Goal: Transaction & Acquisition: Book appointment/travel/reservation

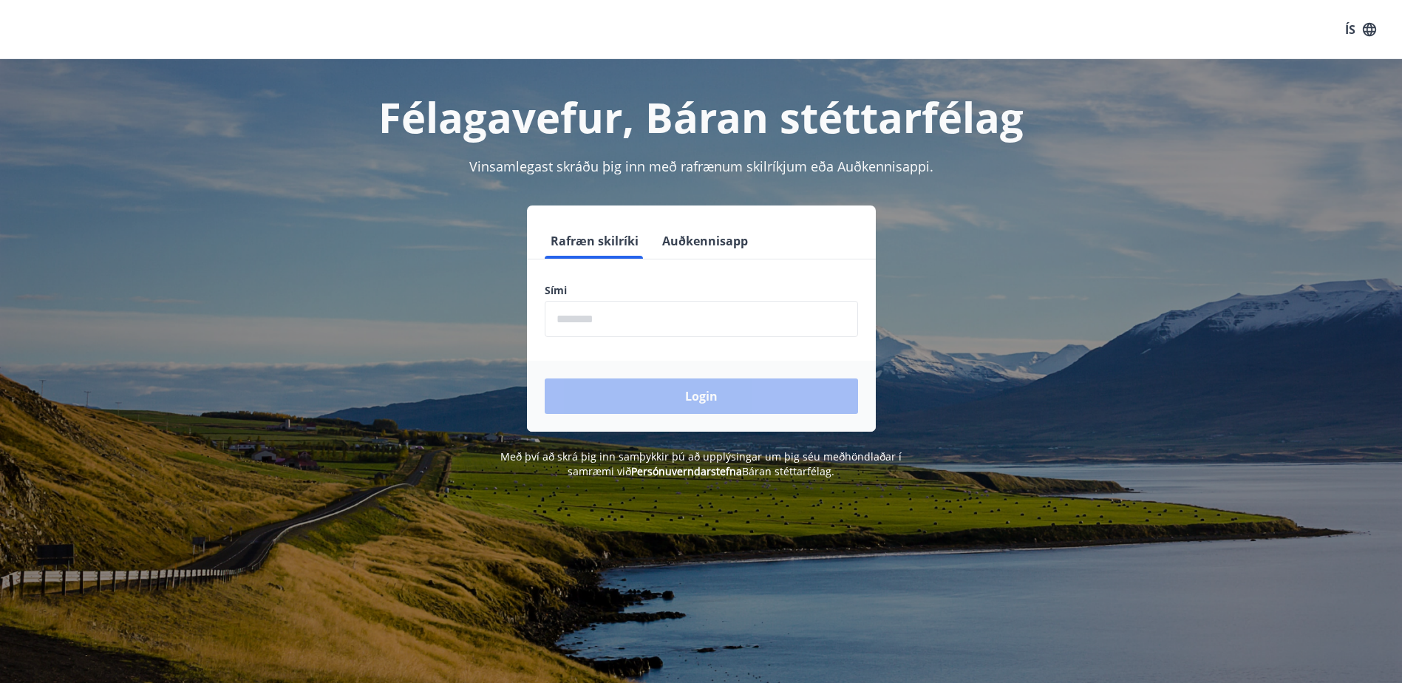
click at [623, 321] on input "phone" at bounding box center [701, 319] width 313 height 36
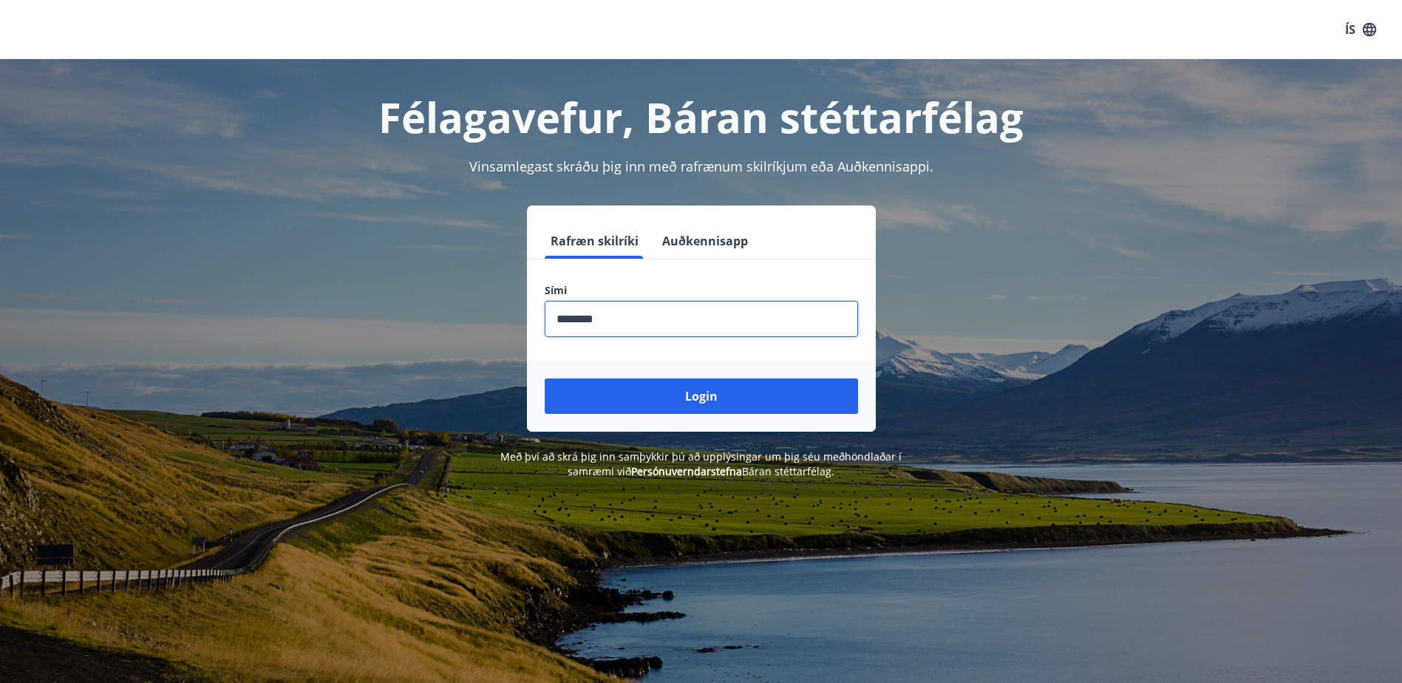
type input "********"
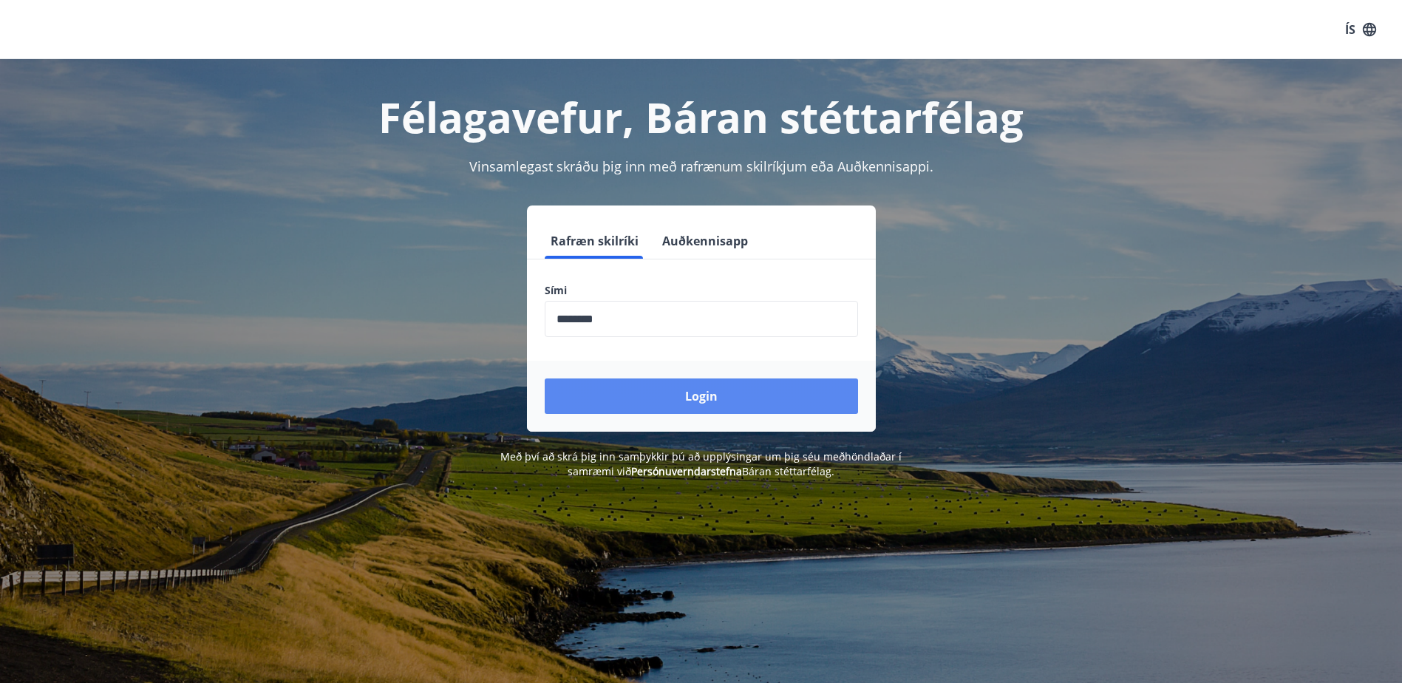
drag, startPoint x: 656, startPoint y: 417, endPoint x: 660, endPoint y: 401, distance: 16.0
click at [660, 401] on div "Login" at bounding box center [701, 396] width 349 height 71
click at [660, 401] on button "Login" at bounding box center [701, 395] width 313 height 35
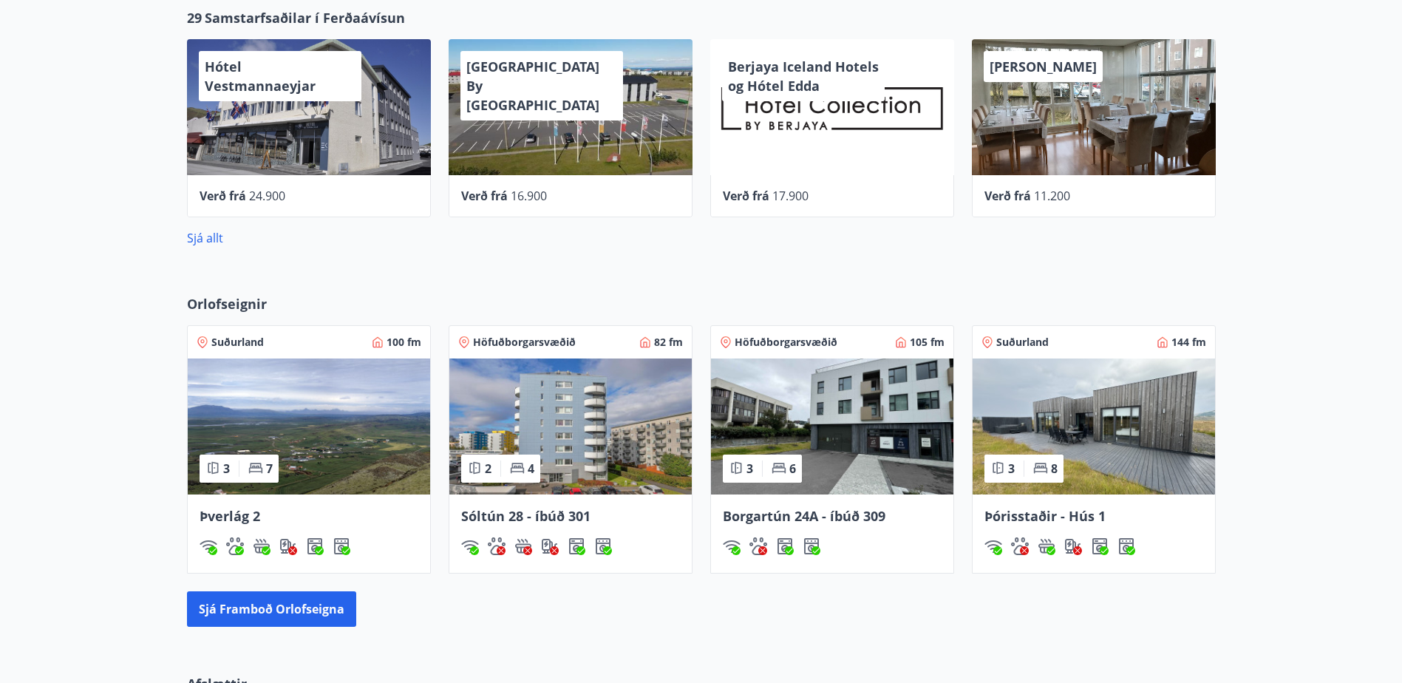
scroll to position [596, 0]
click at [289, 608] on button "Sjá framboð orlofseigna" at bounding box center [271, 607] width 169 height 35
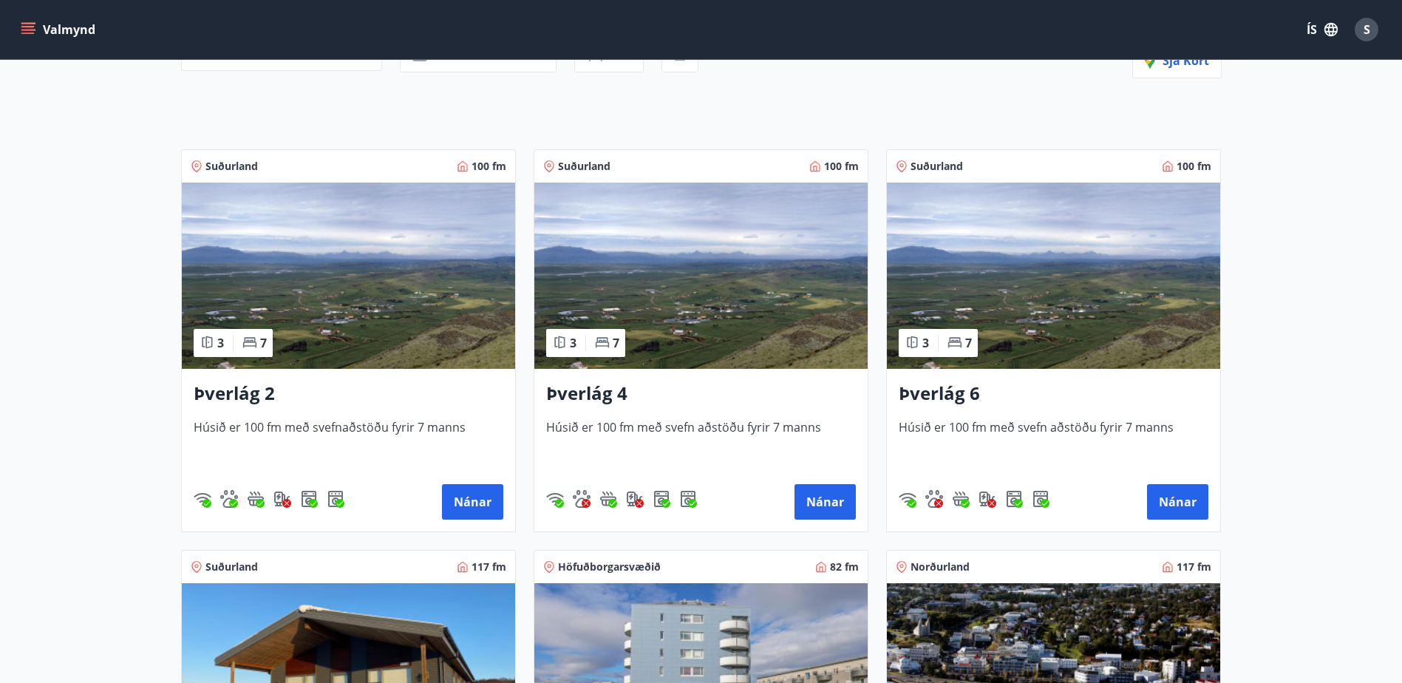
click at [369, 335] on img at bounding box center [348, 276] width 333 height 186
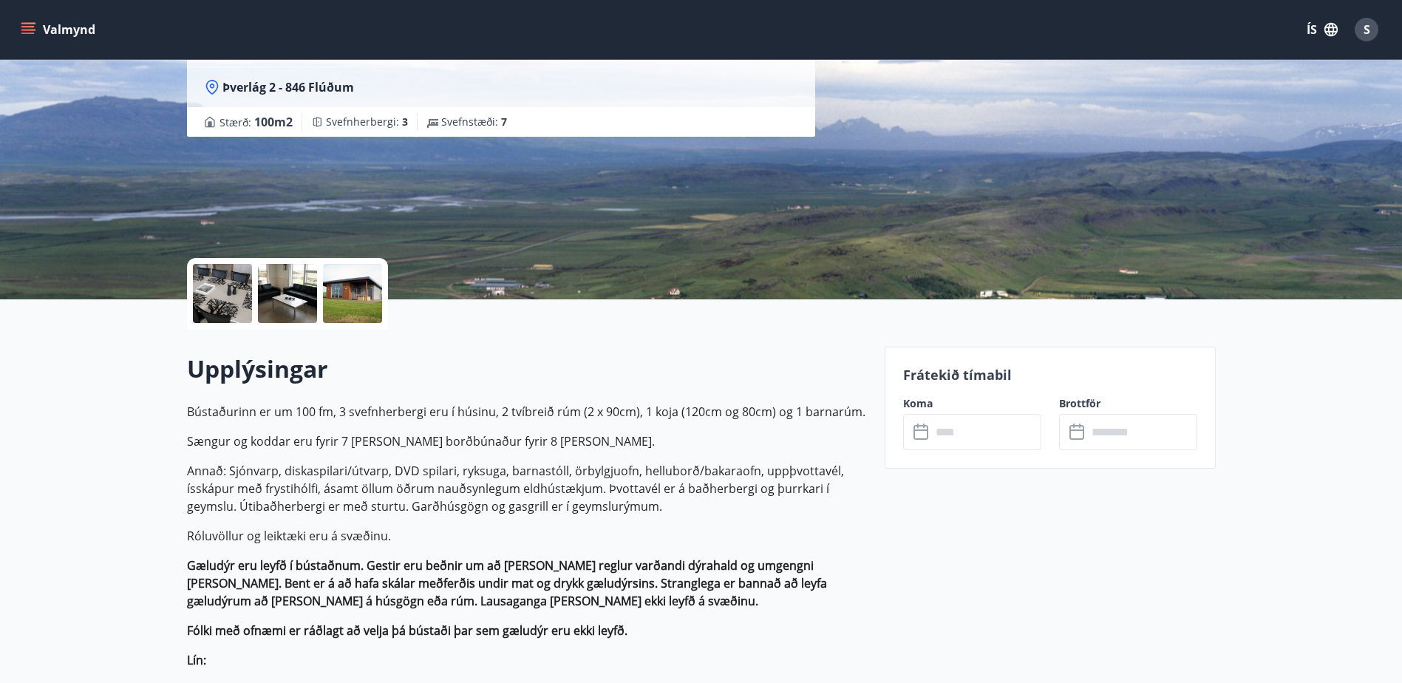
scroll to position [145, 0]
click at [993, 420] on input "text" at bounding box center [986, 431] width 110 height 36
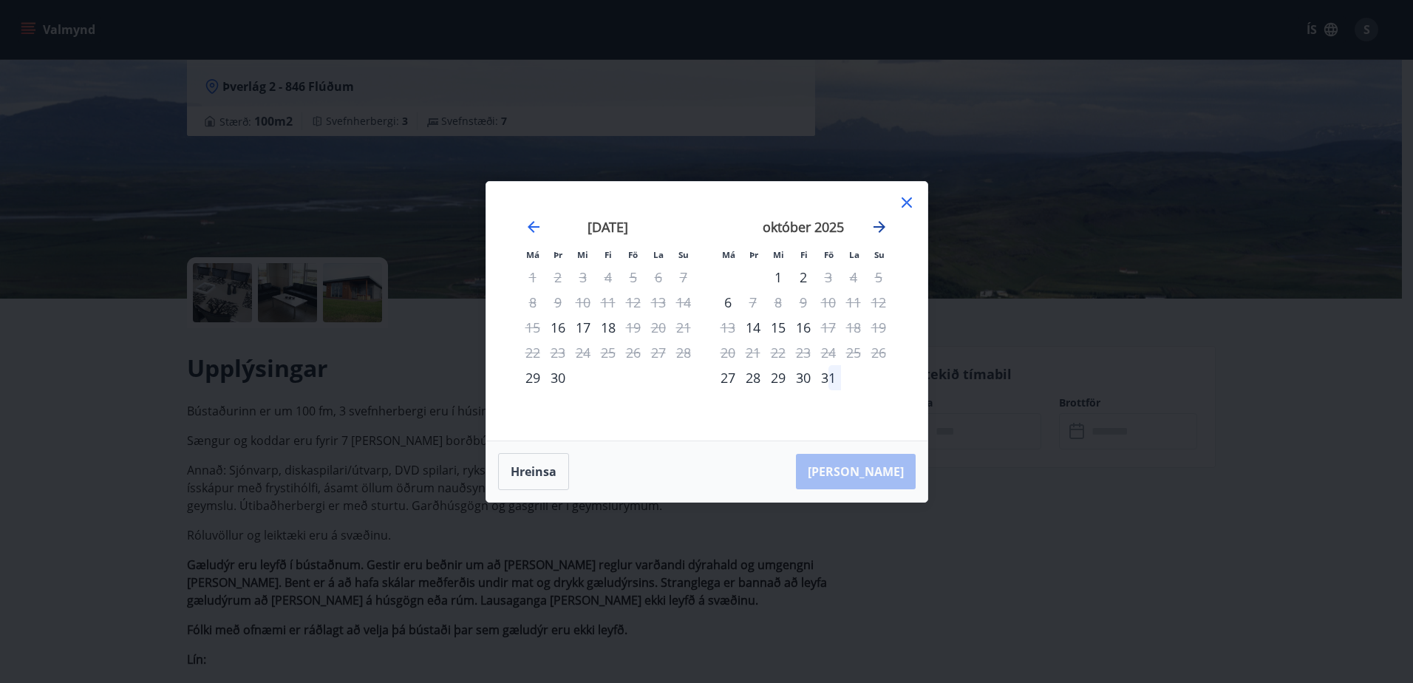
click at [879, 231] on icon "Move forward to switch to the next month." at bounding box center [879, 227] width 12 height 12
click at [885, 222] on icon "Move forward to switch to the next month." at bounding box center [879, 227] width 18 height 18
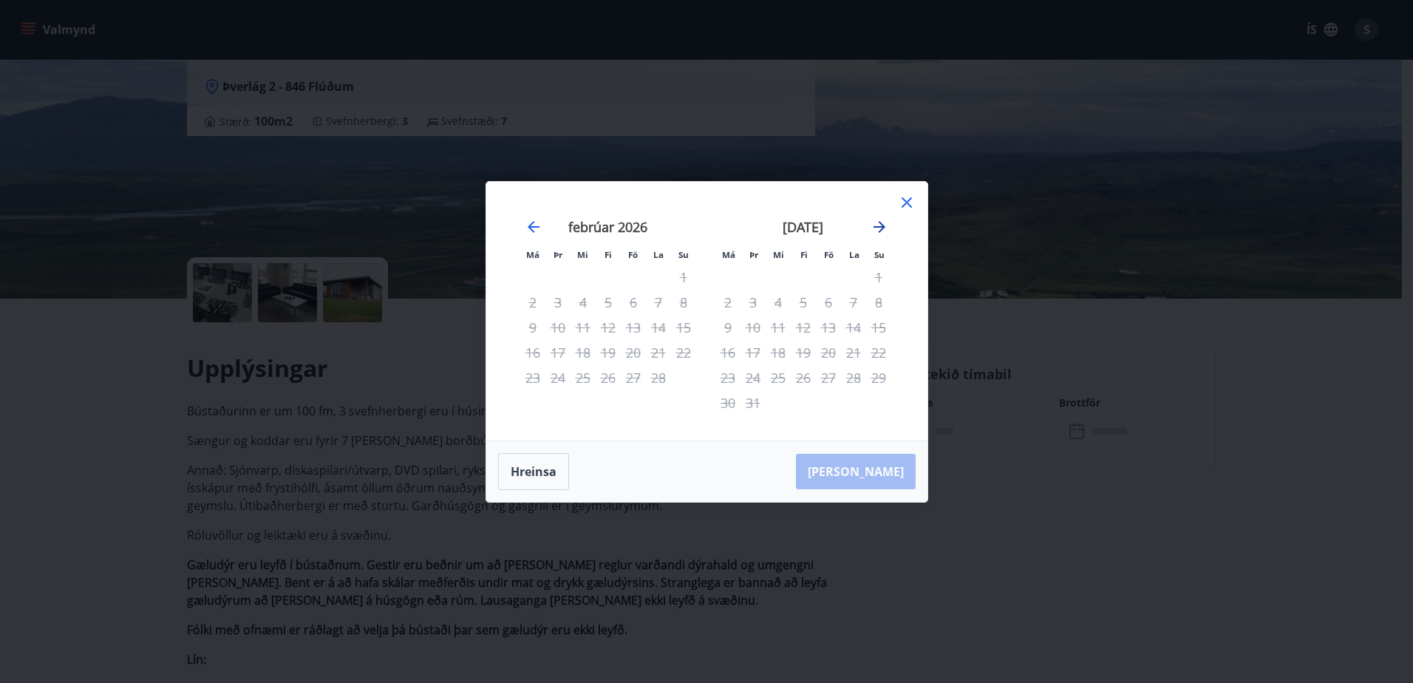
click at [885, 222] on icon "Move forward to switch to the next month." at bounding box center [879, 227] width 18 height 18
click at [905, 201] on icon at bounding box center [906, 202] width 10 height 10
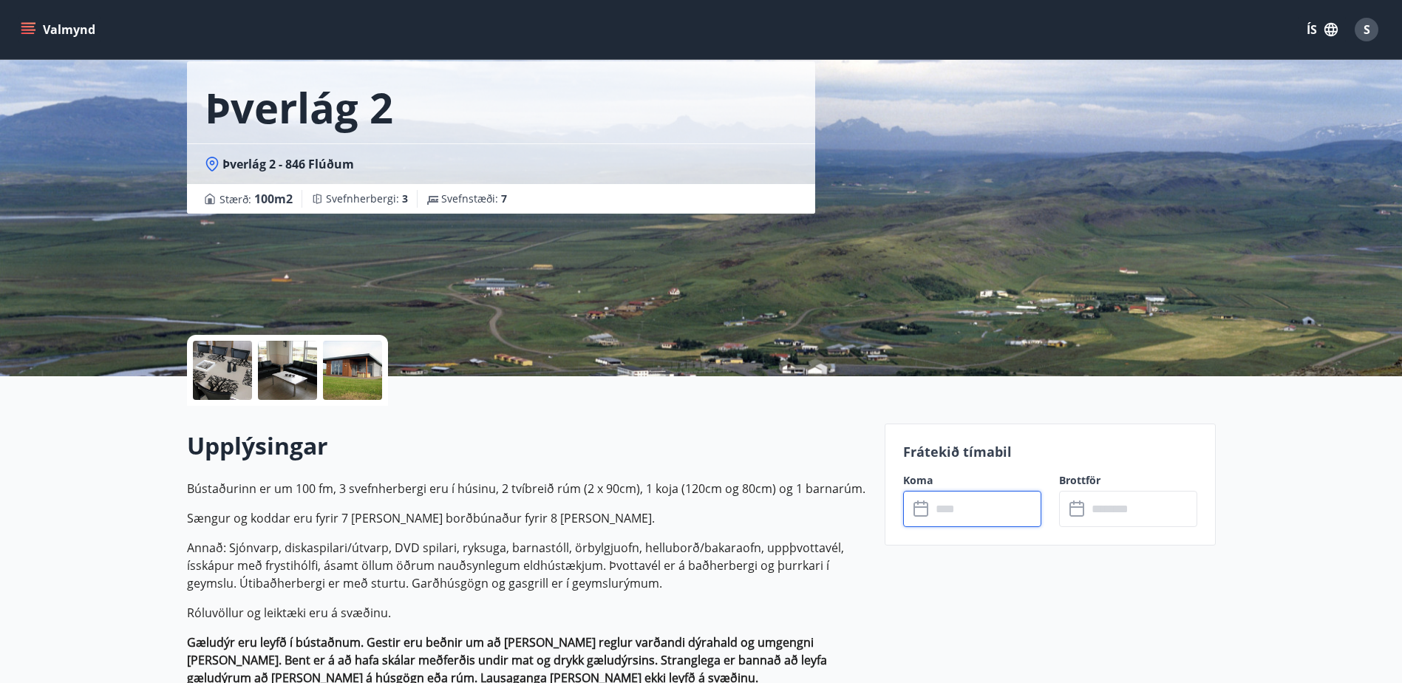
scroll to position [0, 0]
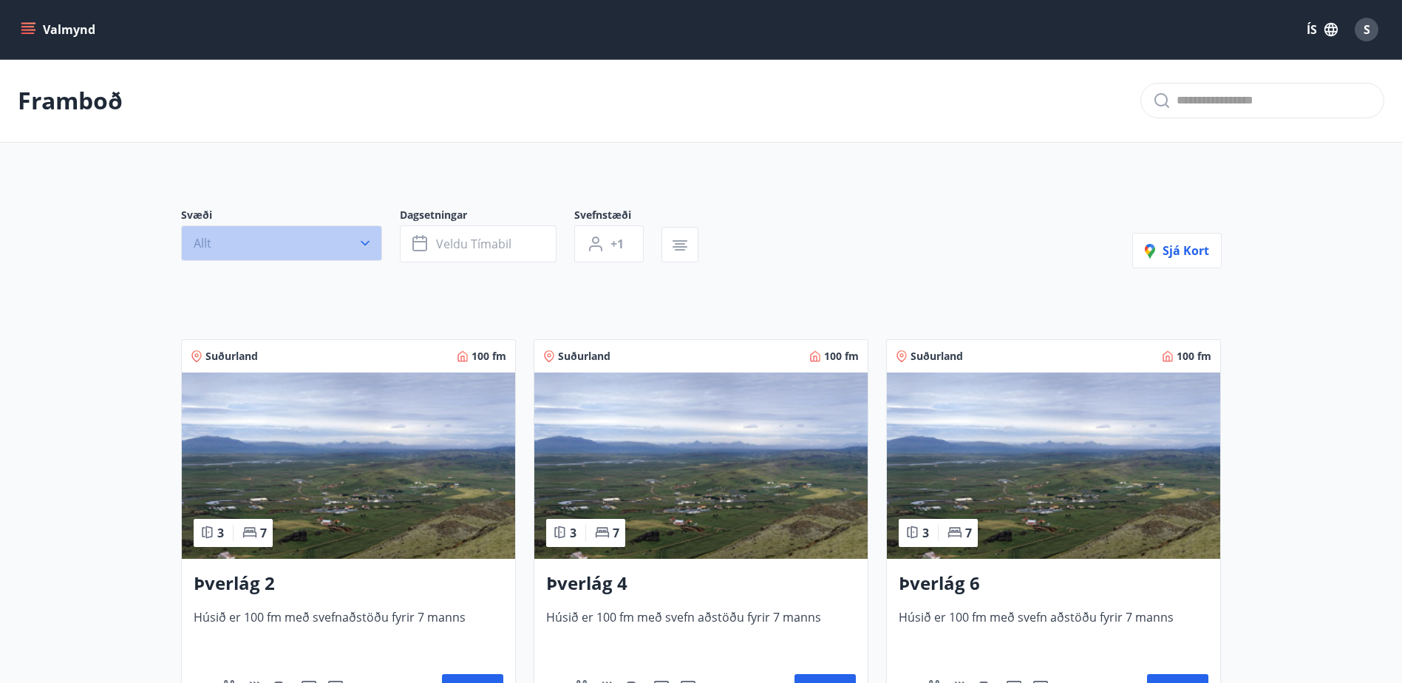
click at [345, 234] on button "Allt" at bounding box center [281, 242] width 201 height 35
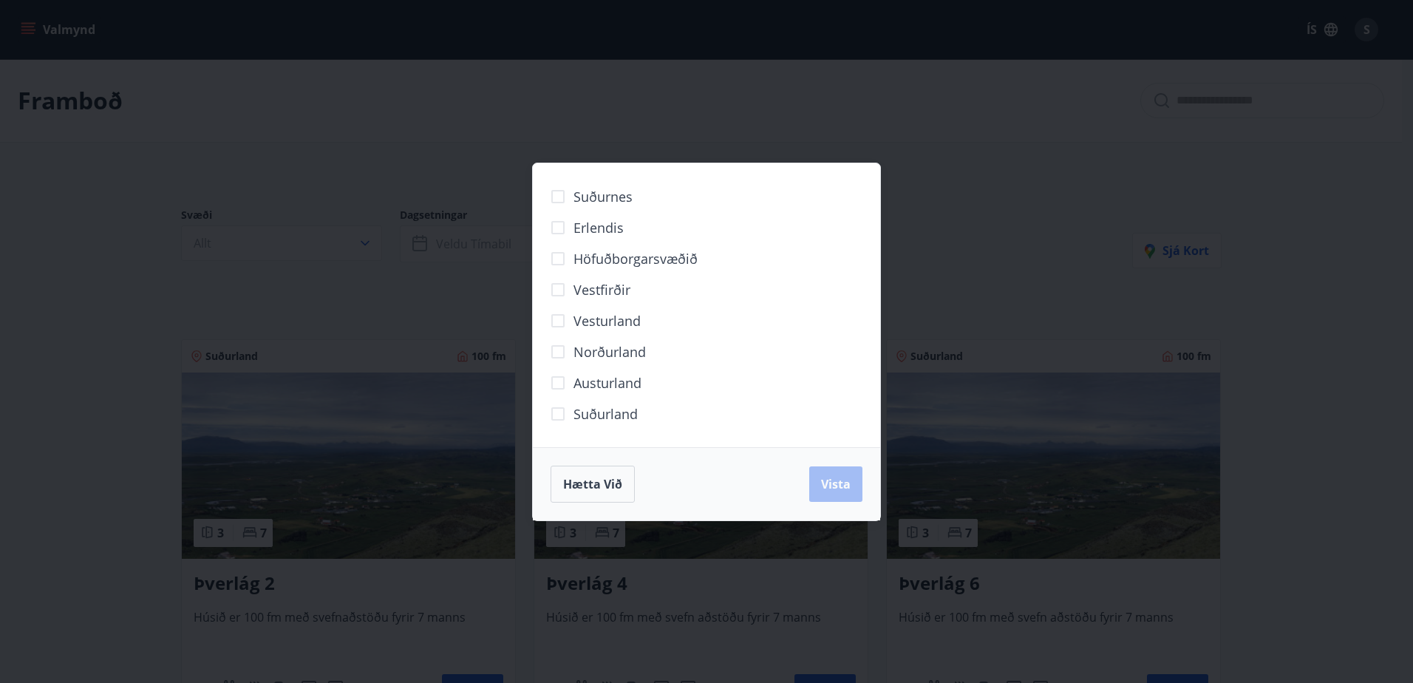
click at [593, 342] on span "Norðurland" at bounding box center [609, 351] width 72 height 19
click at [856, 485] on button "Vista" at bounding box center [835, 483] width 53 height 35
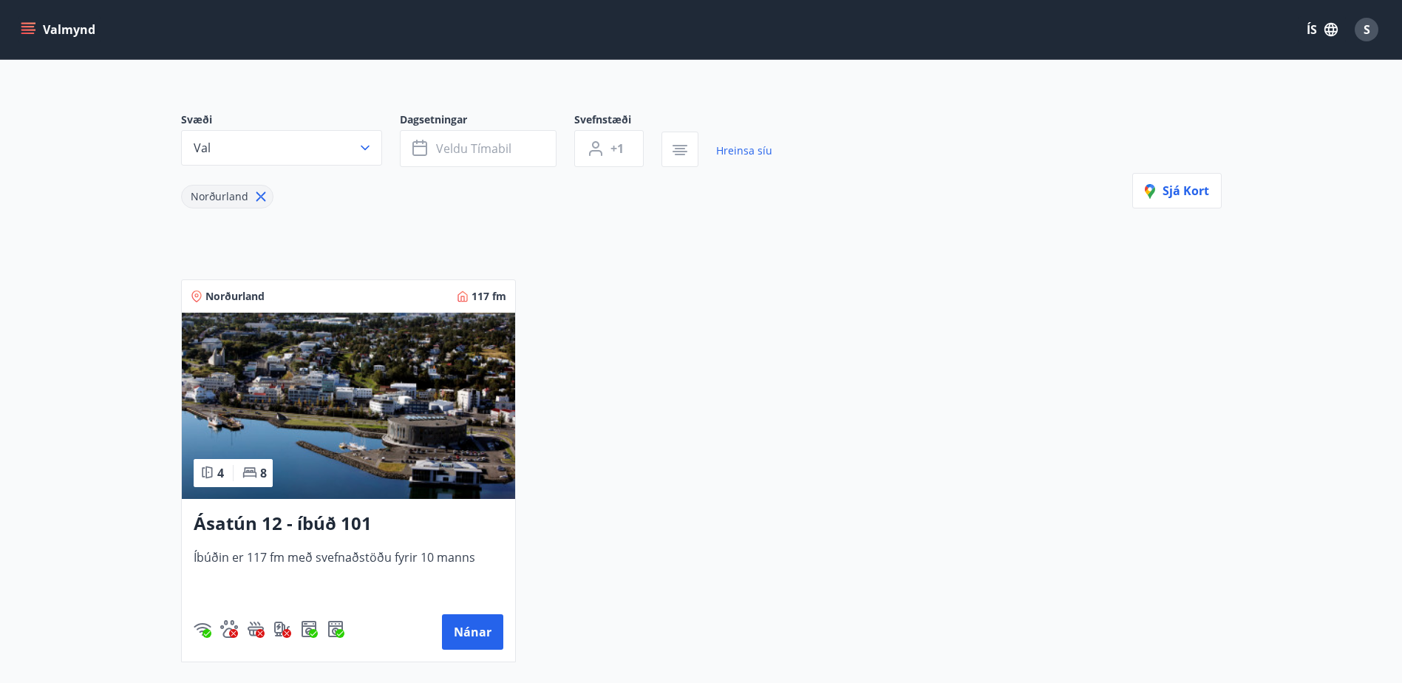
scroll to position [100, 0]
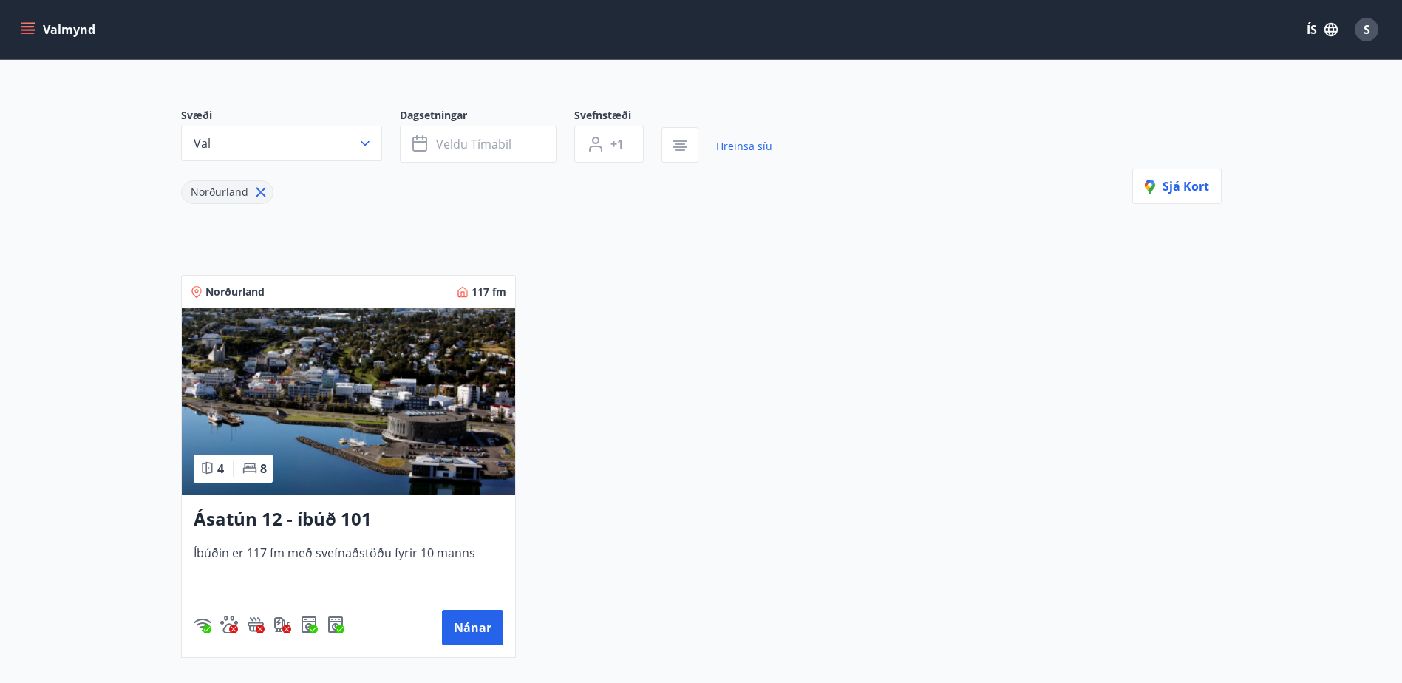
click at [365, 426] on img at bounding box center [348, 401] width 333 height 186
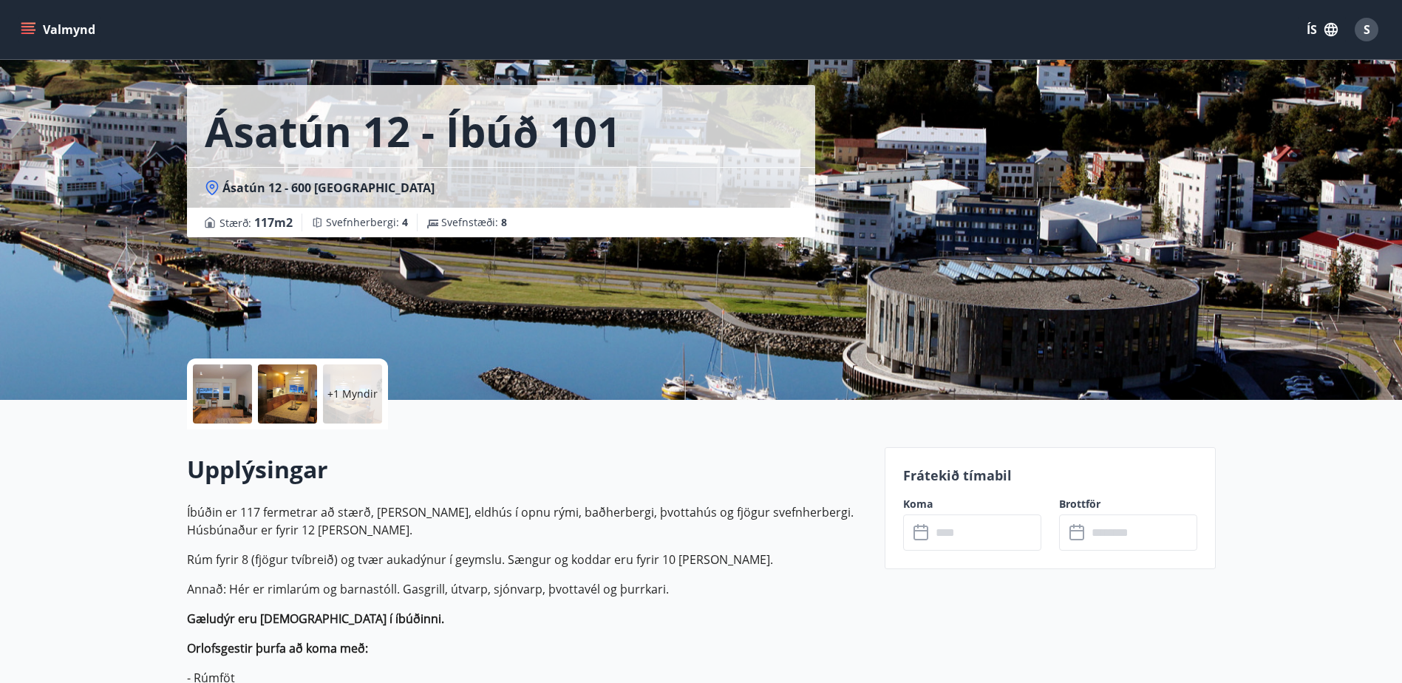
scroll to position [3, 0]
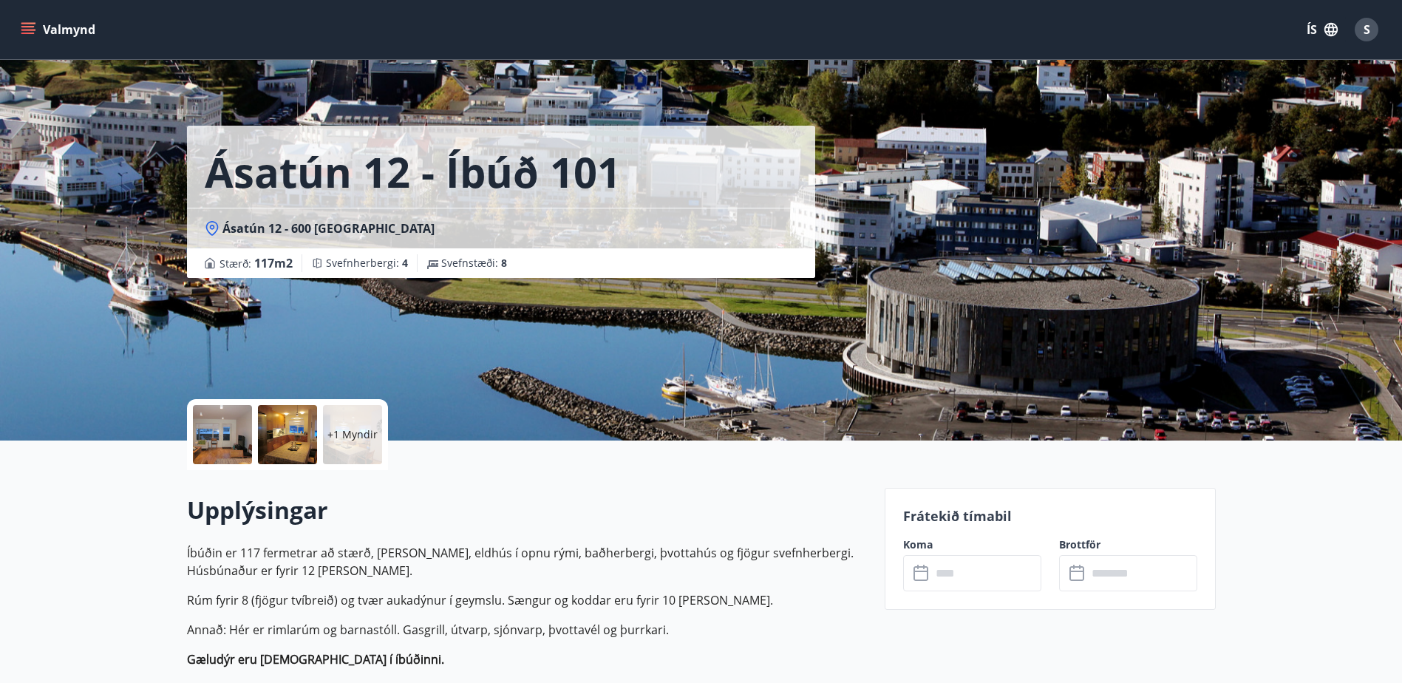
click at [916, 586] on div "​ ​" at bounding box center [972, 573] width 138 height 36
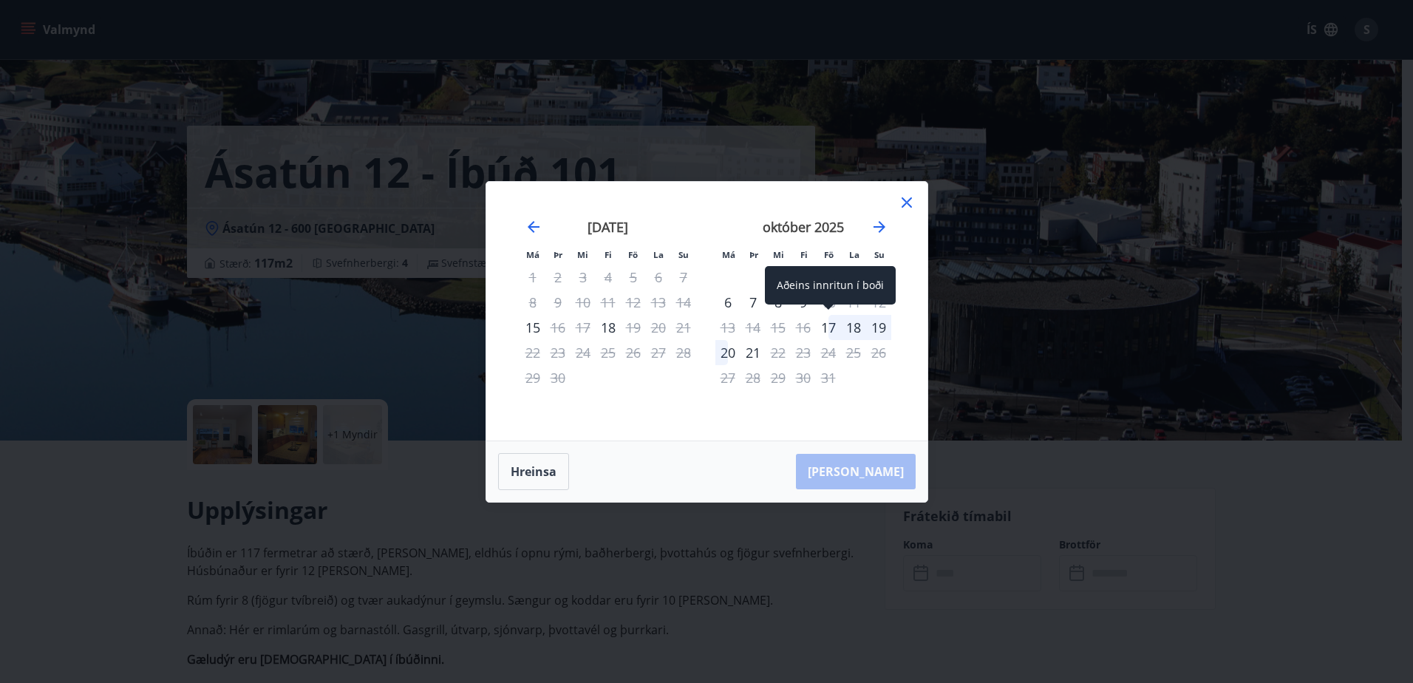
click at [828, 335] on div "17" at bounding box center [828, 327] width 25 height 25
click at [749, 350] on div "21" at bounding box center [752, 352] width 25 height 25
click at [883, 226] on icon "Move forward to switch to the next month." at bounding box center [879, 227] width 12 height 12
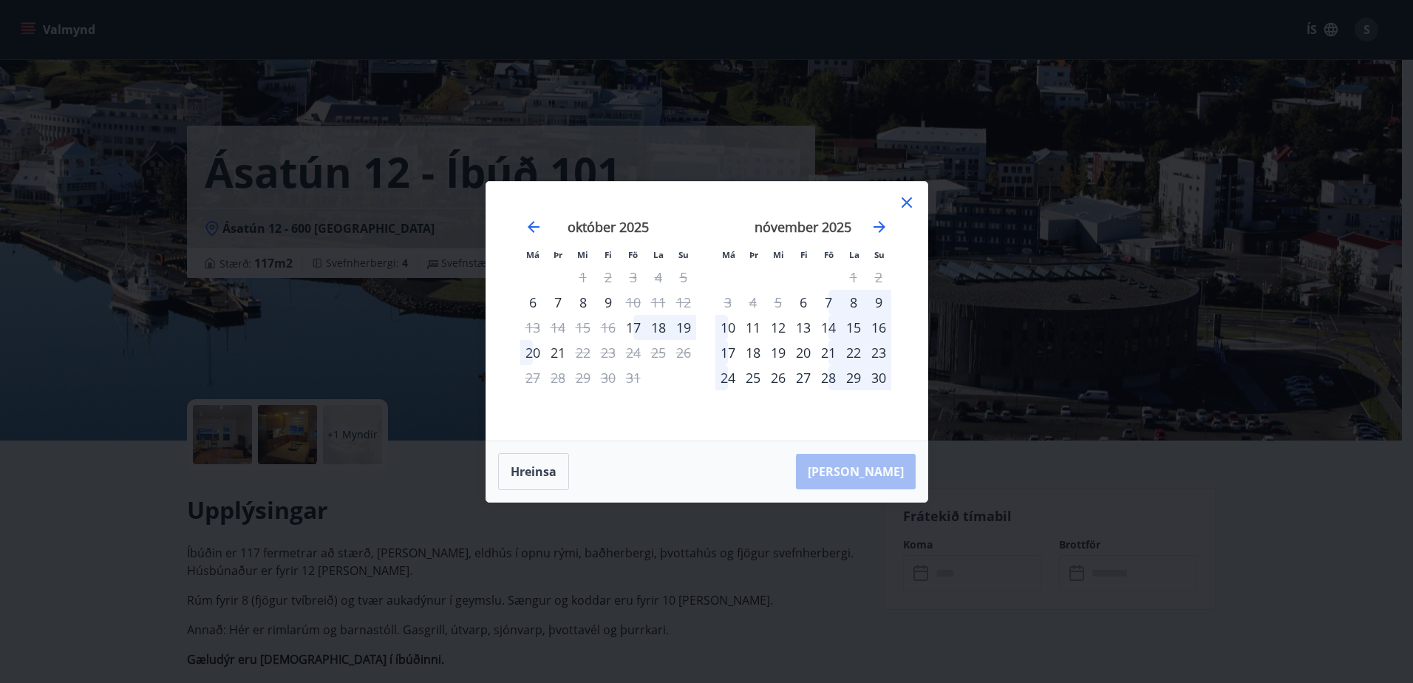
click at [756, 347] on div "18" at bounding box center [752, 352] width 25 height 25
click at [758, 327] on div "11" at bounding box center [752, 327] width 25 height 25
click at [908, 194] on icon at bounding box center [907, 203] width 18 height 18
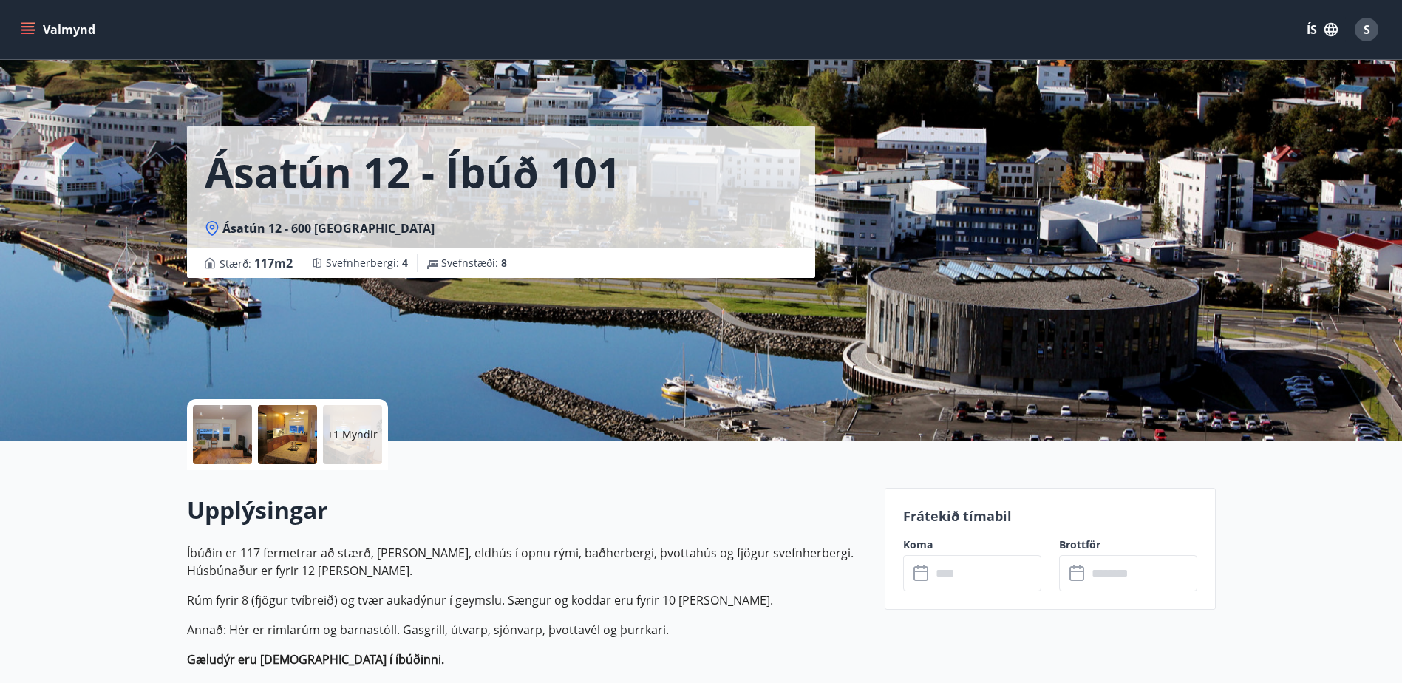
click at [7, 24] on div "Valmynd ÍS S" at bounding box center [701, 29] width 1402 height 59
click at [15, 27] on div "Valmynd ÍS S" at bounding box center [701, 29] width 1402 height 59
click at [26, 31] on icon "menu" at bounding box center [28, 29] width 15 height 15
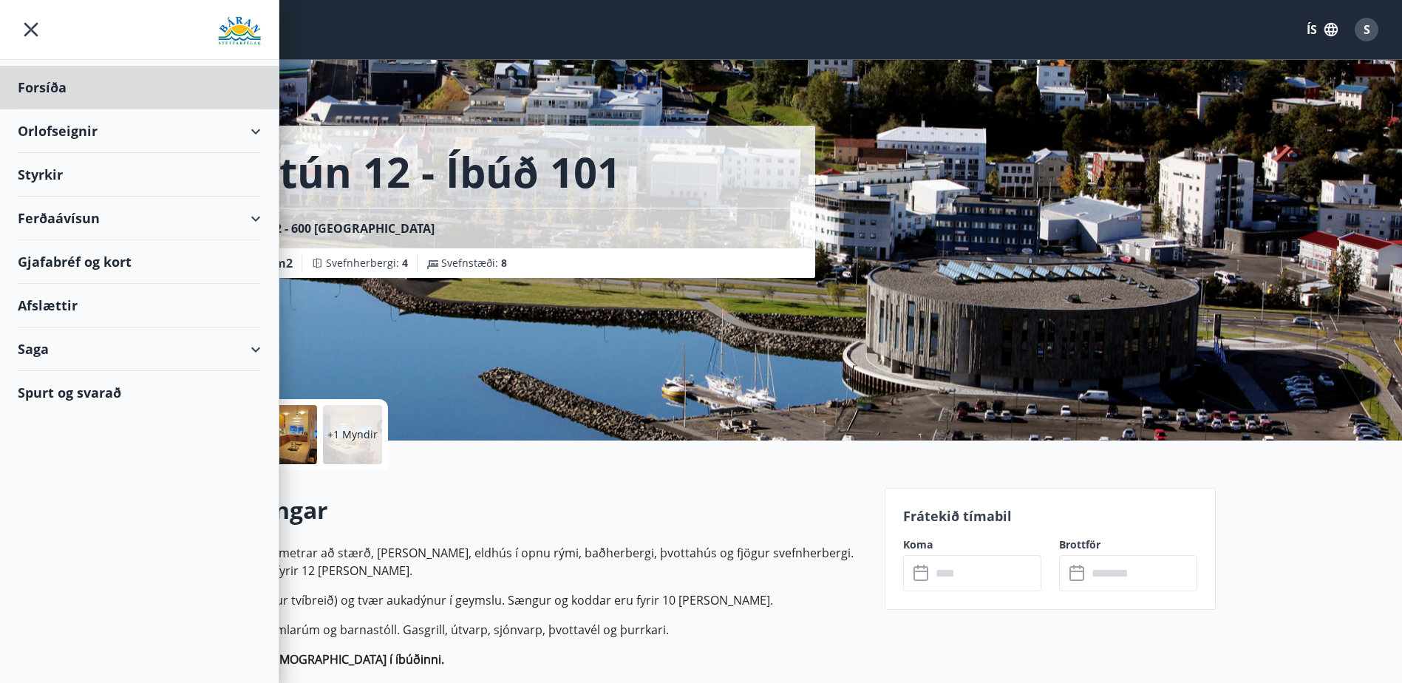
click at [61, 176] on div "Styrkir" at bounding box center [139, 175] width 243 height 44
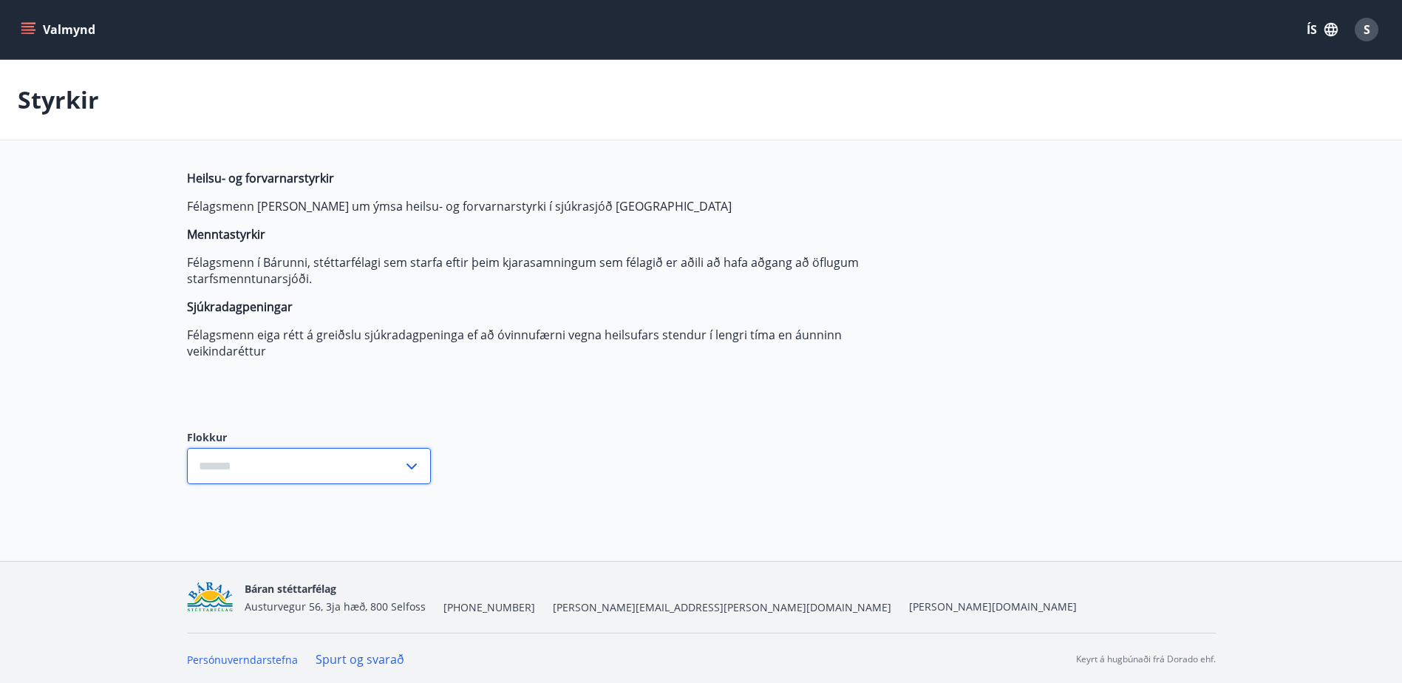
click at [389, 457] on input "text" at bounding box center [295, 466] width 216 height 36
click at [407, 466] on icon at bounding box center [412, 466] width 18 height 18
type input "***"
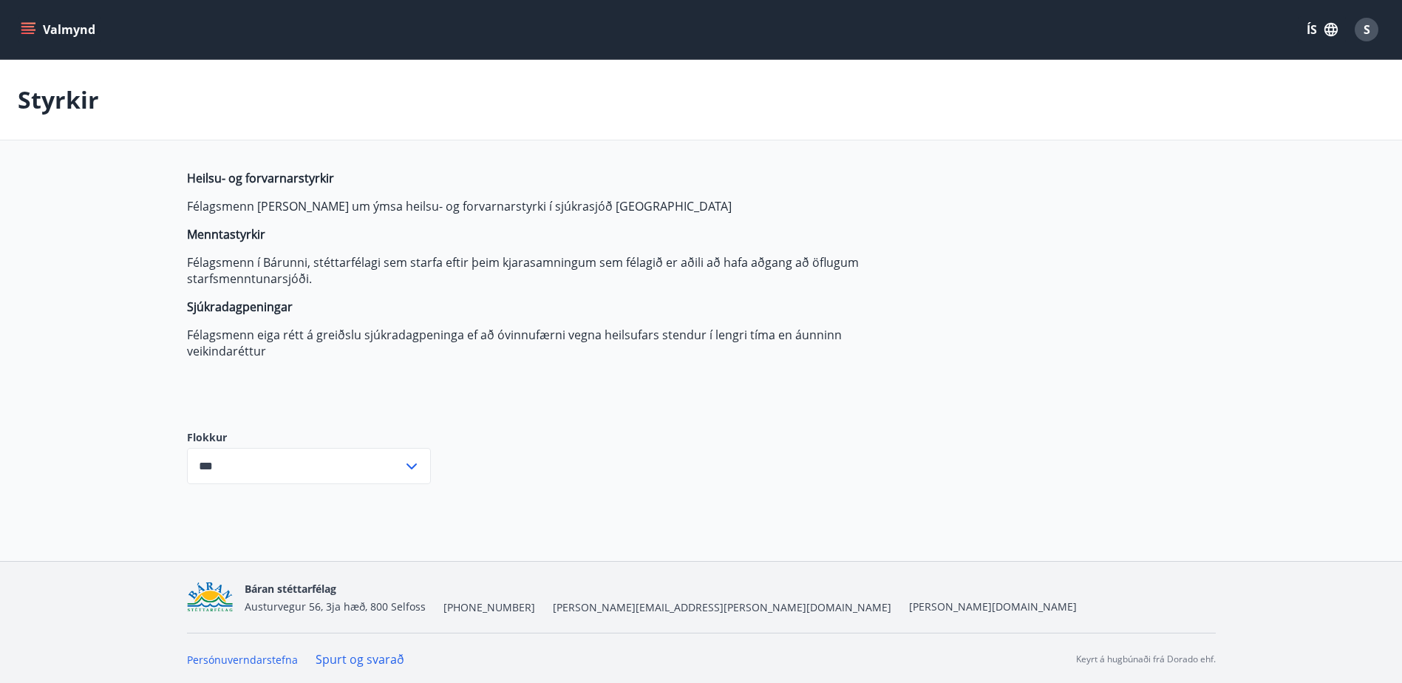
click at [27, 27] on icon "menu" at bounding box center [27, 26] width 13 height 1
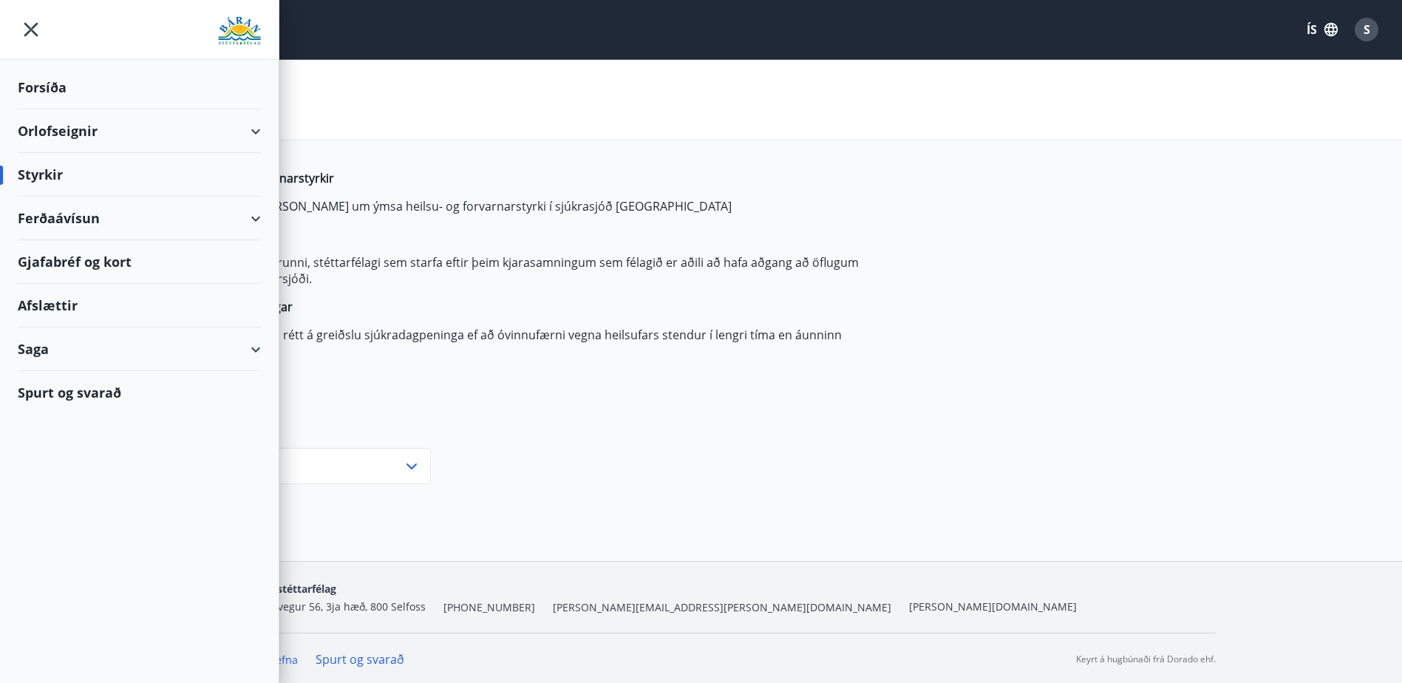
click at [90, 300] on div "Afslættir" at bounding box center [139, 306] width 243 height 44
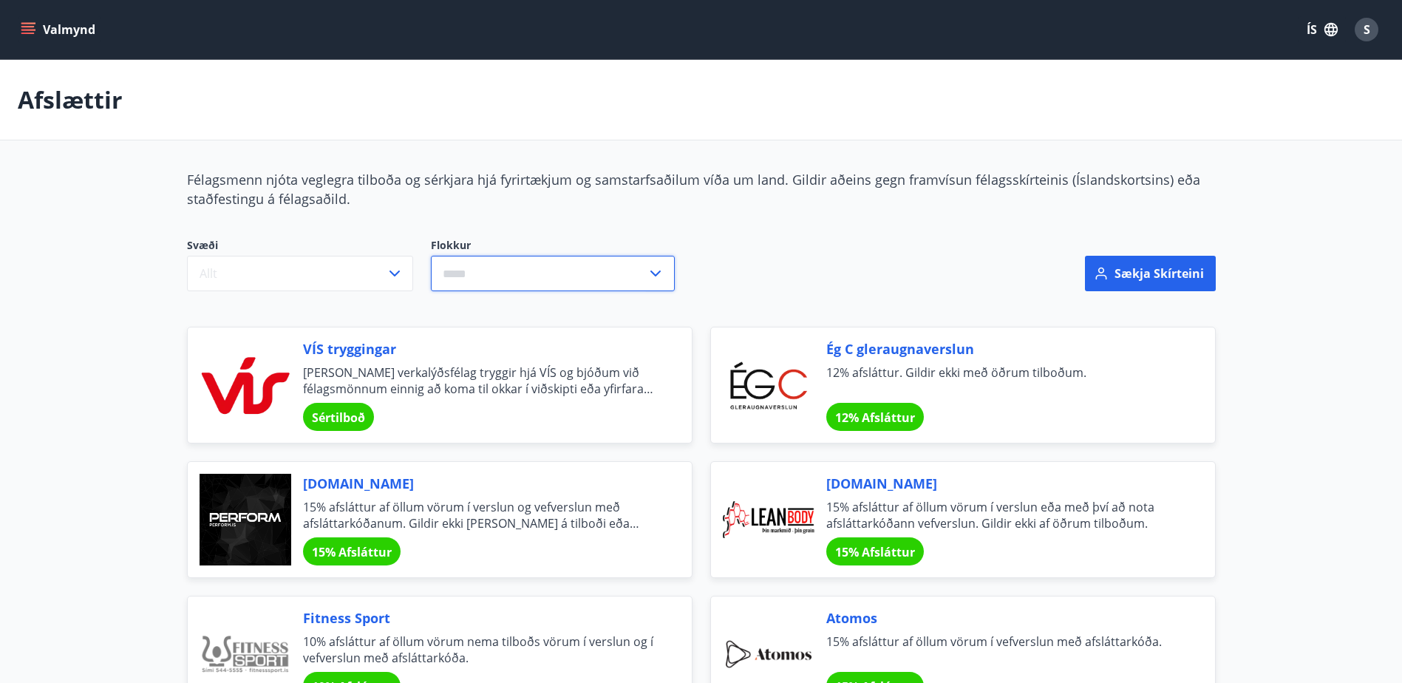
click at [530, 287] on input "text" at bounding box center [539, 274] width 216 height 36
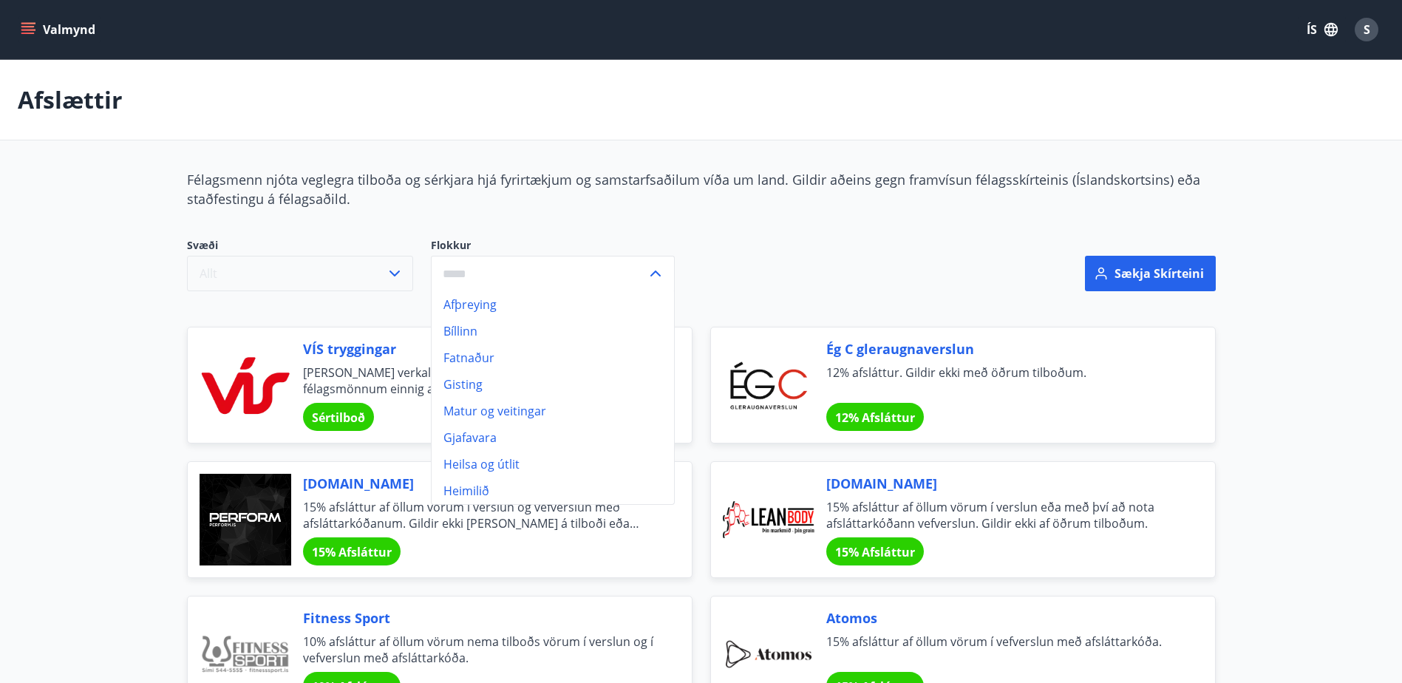
click at [383, 262] on button "Allt" at bounding box center [300, 273] width 226 height 35
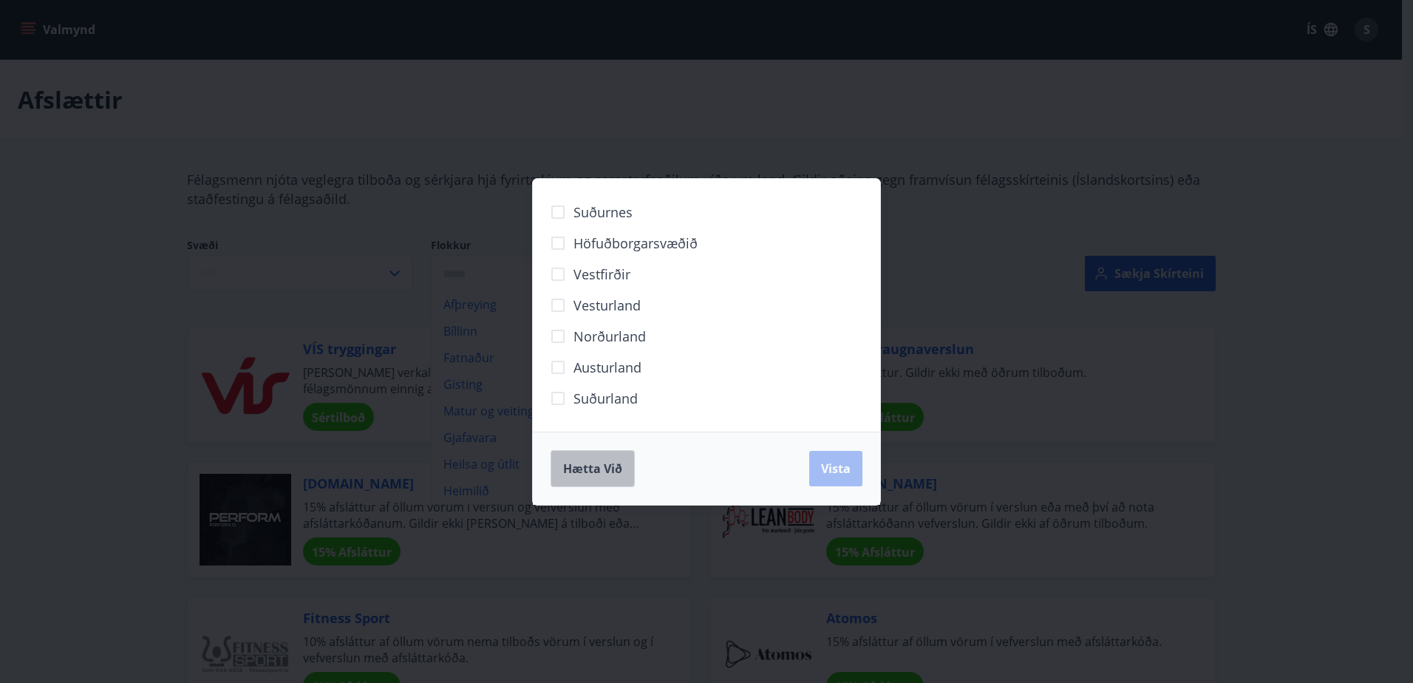
click at [611, 473] on span "Hætta við" at bounding box center [592, 468] width 59 height 16
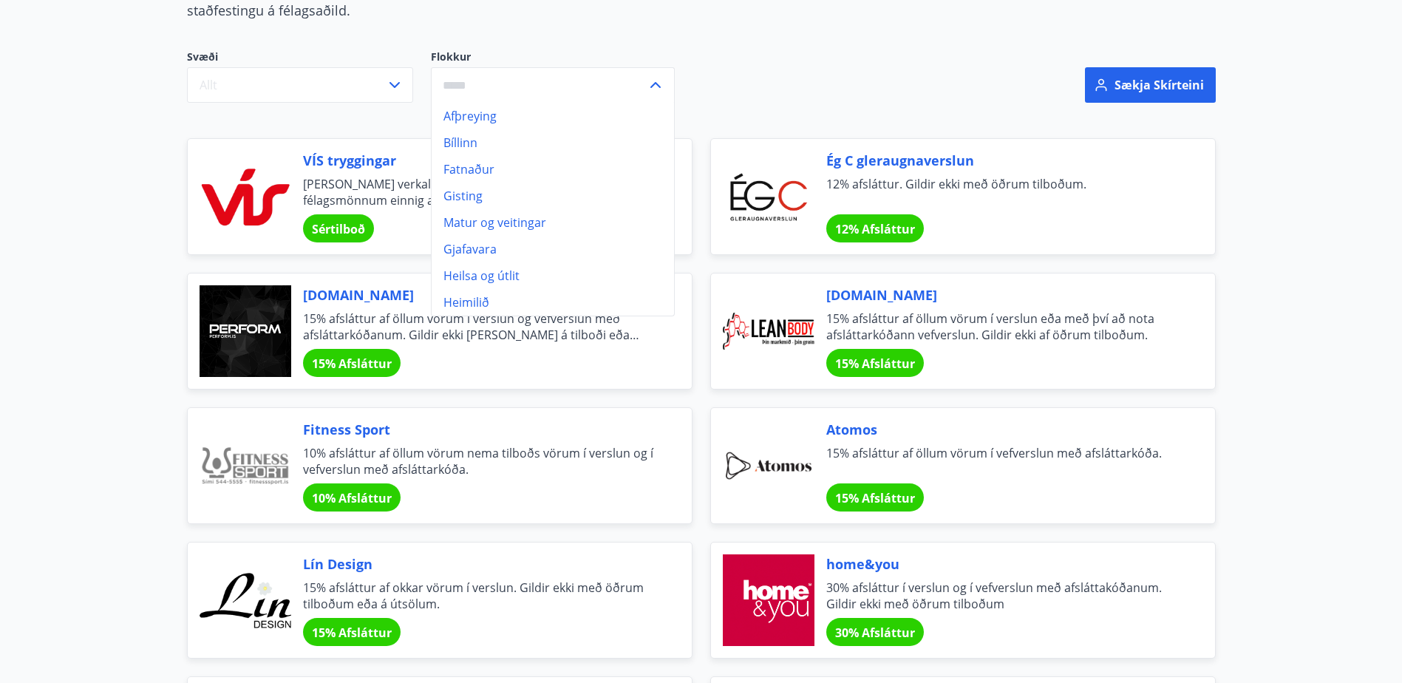
scroll to position [188, 0]
click at [698, 278] on div "[DOMAIN_NAME] 15% afsláttur af öllum vörum í verslun eða með því að nota afslát…" at bounding box center [953, 323] width 523 height 134
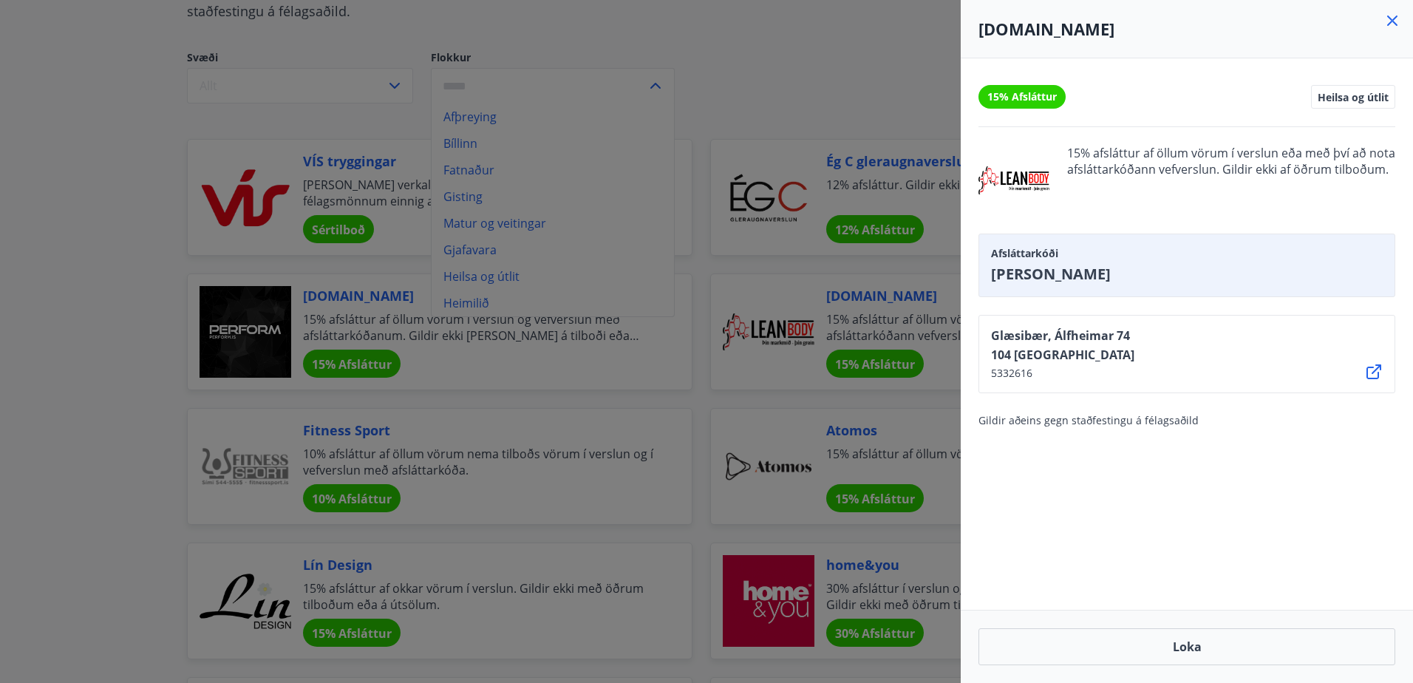
click at [1382, 20] on h4 "[DOMAIN_NAME]" at bounding box center [1186, 29] width 417 height 22
click at [1388, 22] on icon at bounding box center [1392, 21] width 18 height 18
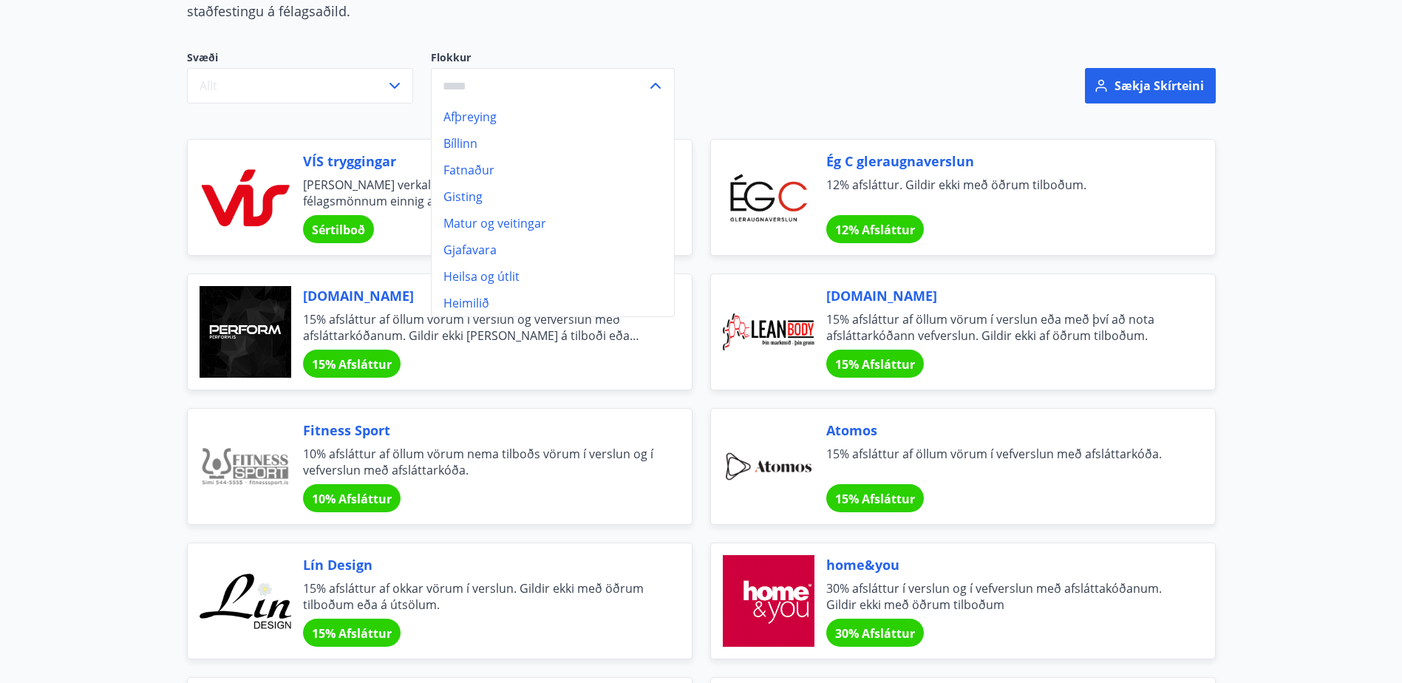
click at [940, 35] on div "Sækja skírteini" at bounding box center [1041, 86] width 349 height 106
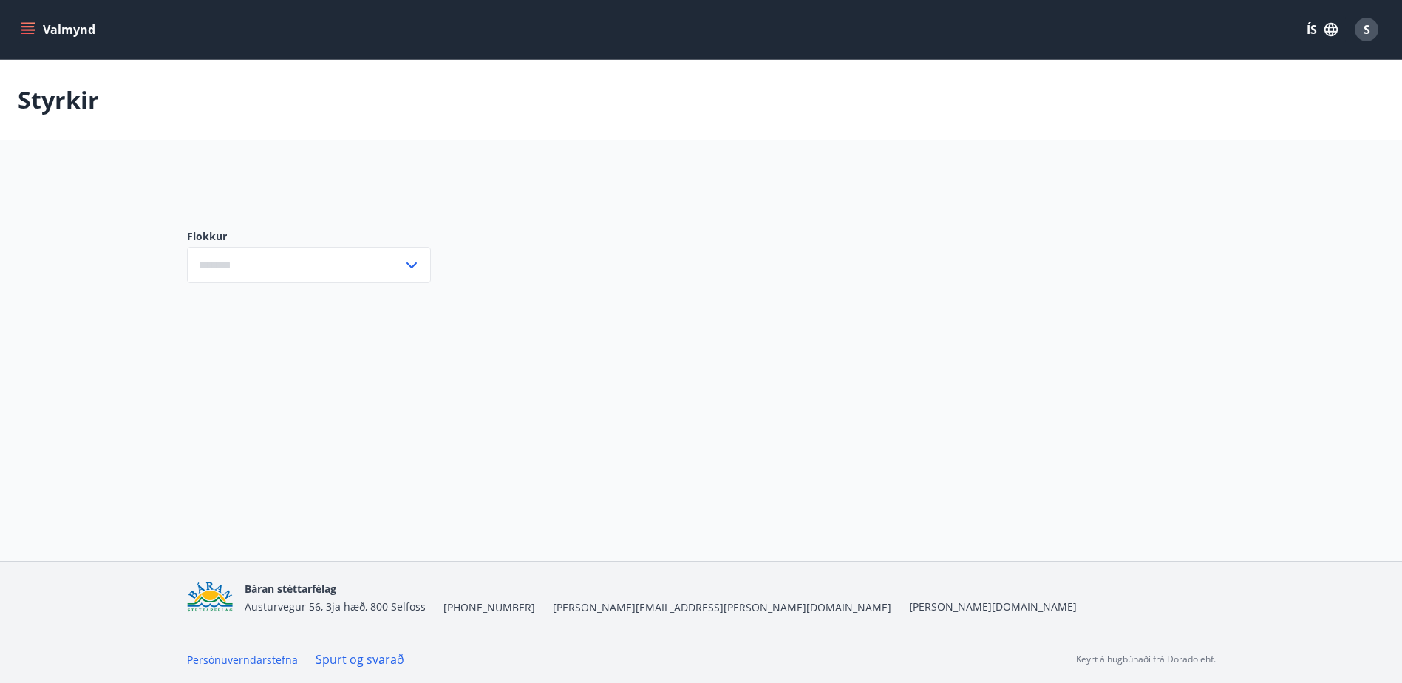
type input "***"
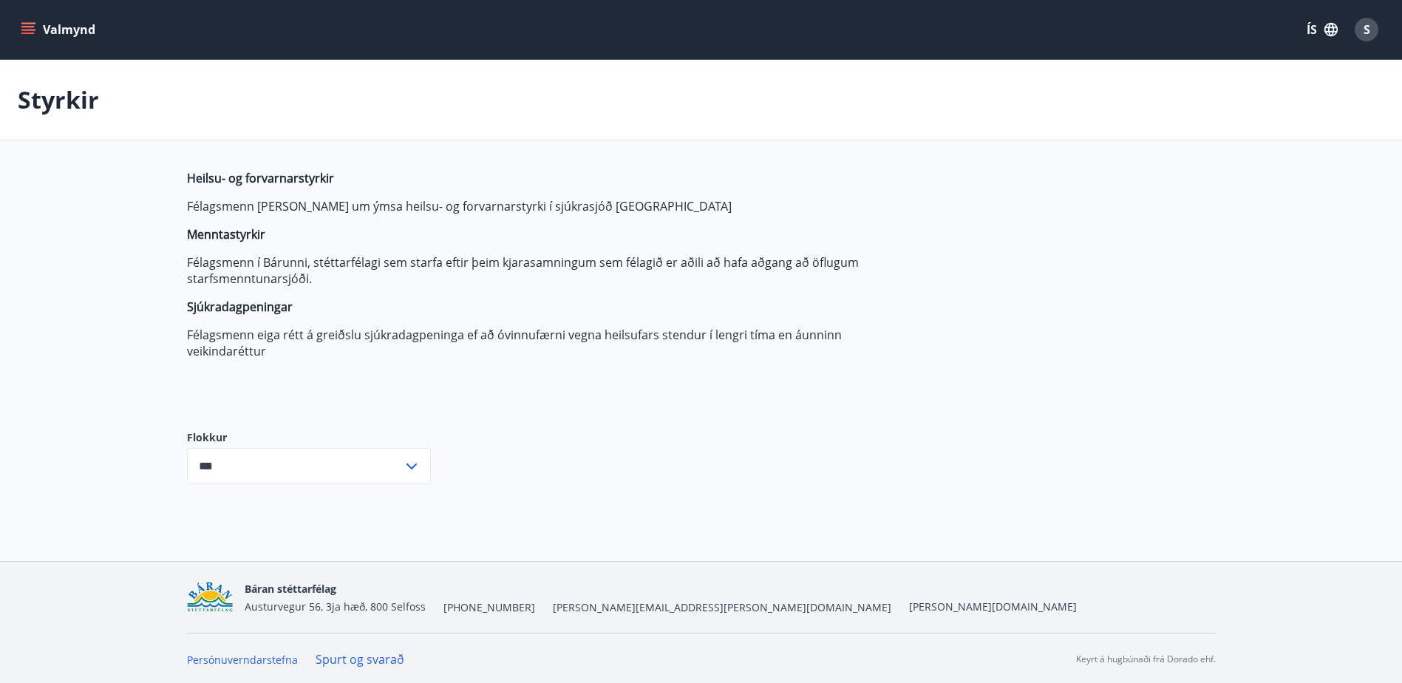
drag, startPoint x: 16, startPoint y: 43, endPoint x: 20, endPoint y: 34, distance: 9.6
click at [20, 34] on div "Valmynd ÍS S" at bounding box center [701, 29] width 1402 height 59
click at [20, 34] on button "Valmynd" at bounding box center [59, 29] width 83 height 27
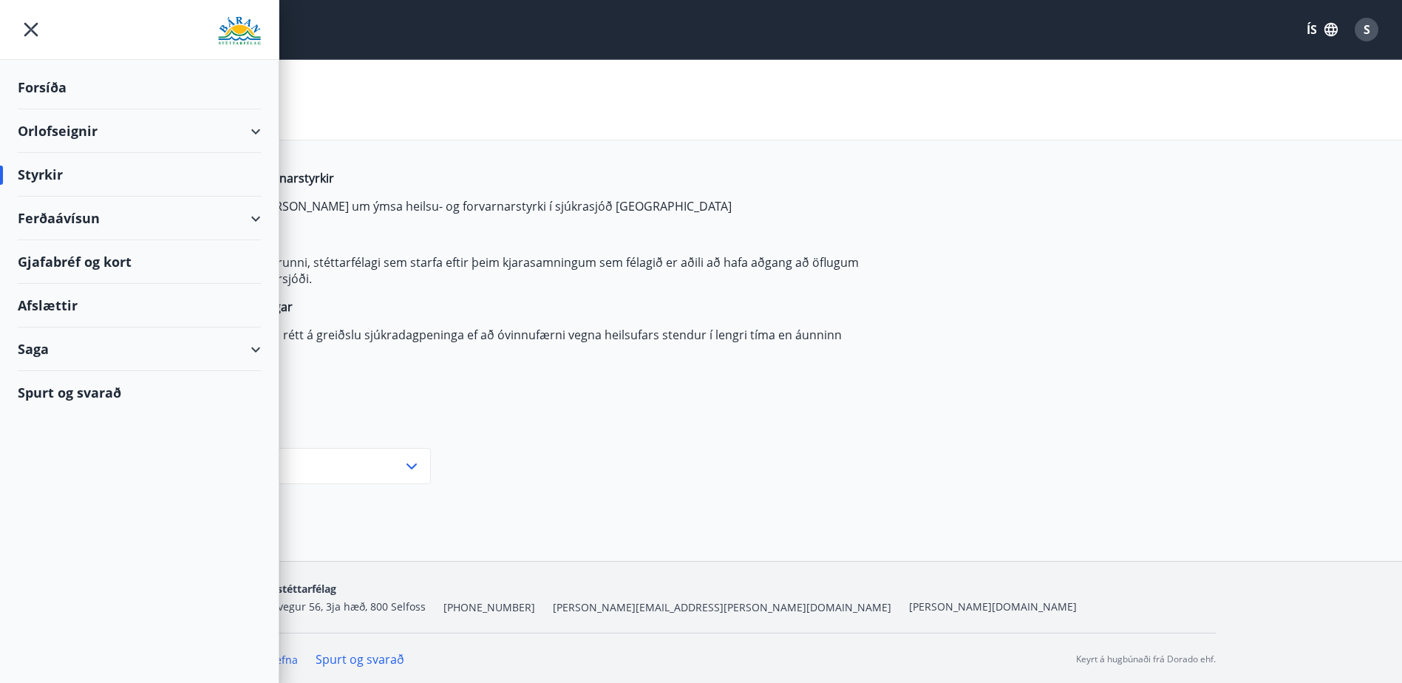
click at [252, 347] on div "Saga" at bounding box center [139, 349] width 243 height 44
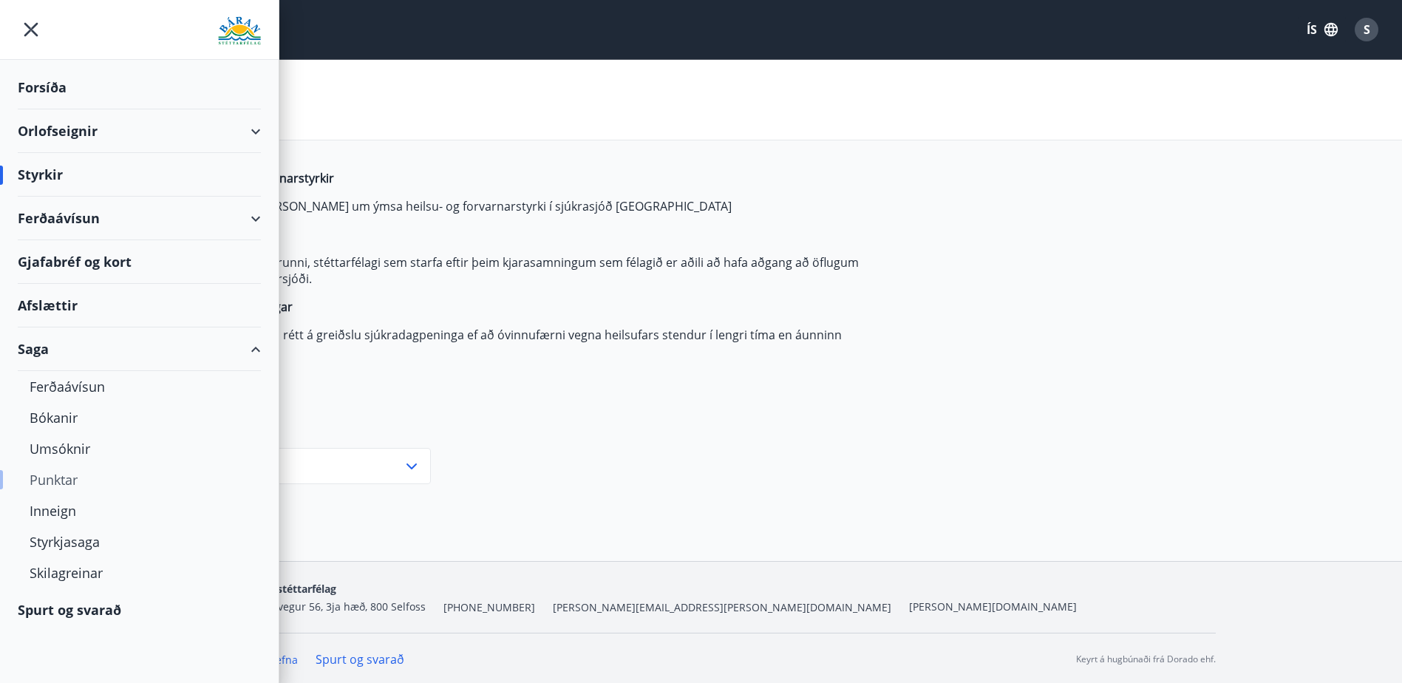
click at [65, 474] on div "Punktar" at bounding box center [139, 479] width 219 height 31
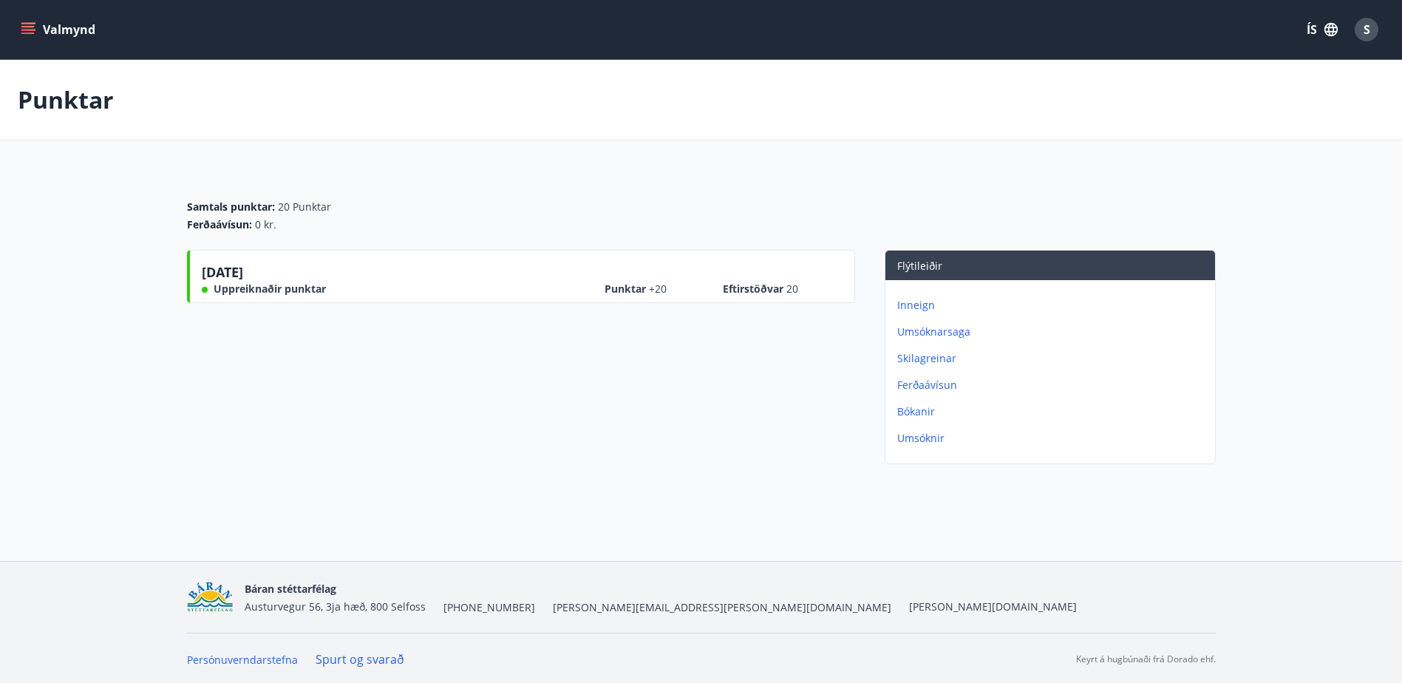
click at [920, 307] on p "Inneign" at bounding box center [1053, 305] width 312 height 15
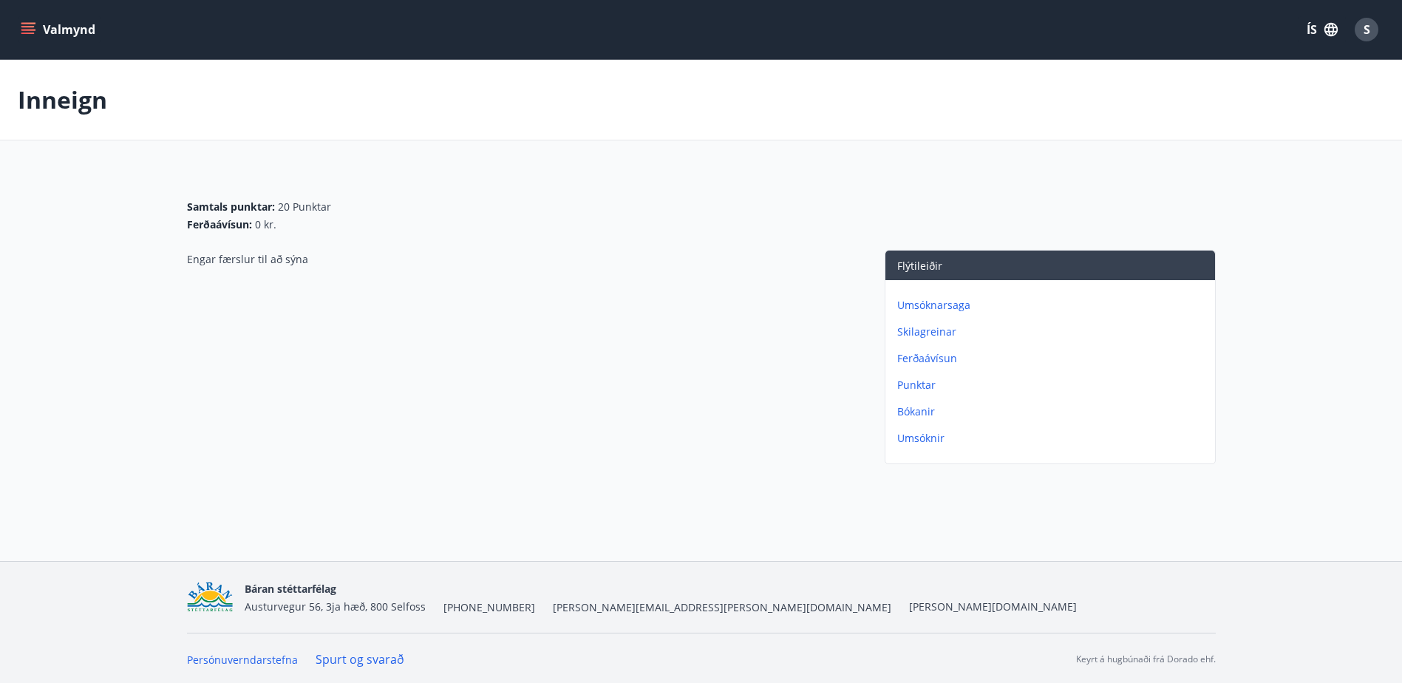
click at [938, 332] on p "Skilagreinar" at bounding box center [1053, 331] width 312 height 15
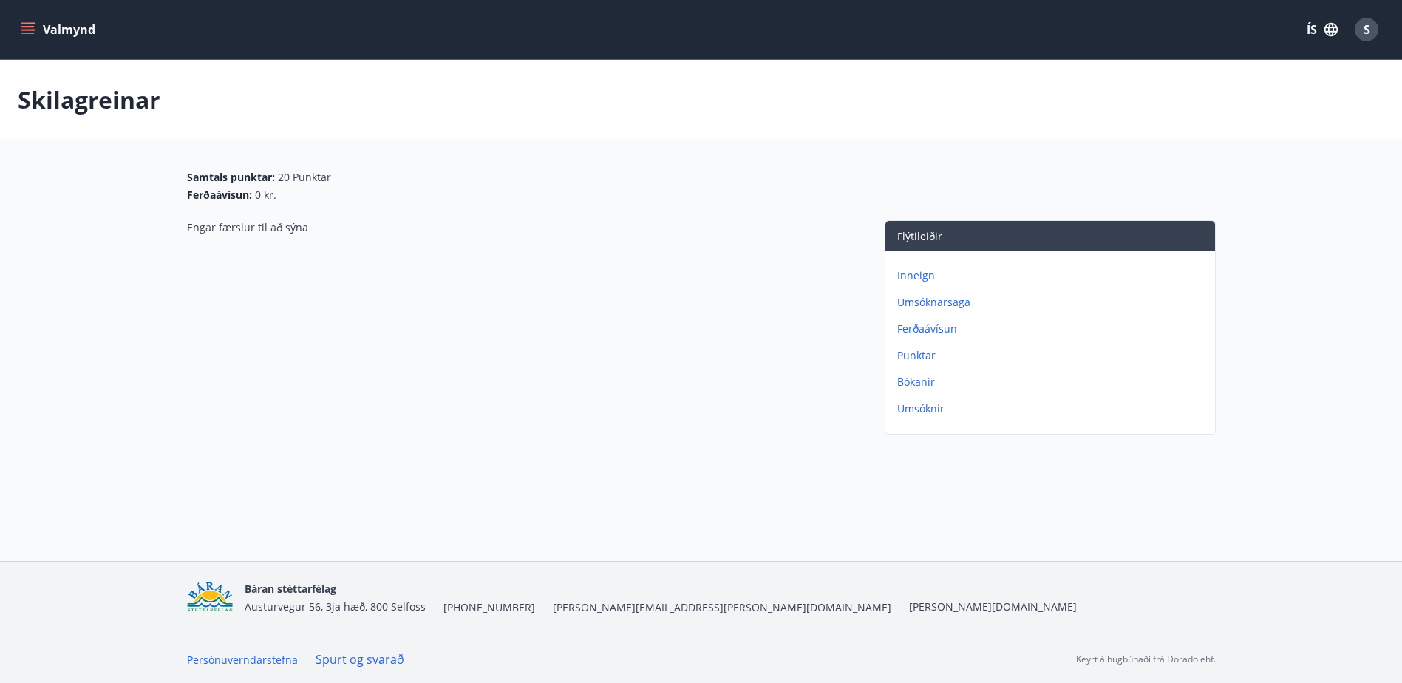
click at [21, 12] on div "Valmynd ÍS S" at bounding box center [701, 29] width 1366 height 35
click at [31, 29] on icon "menu" at bounding box center [28, 29] width 15 height 15
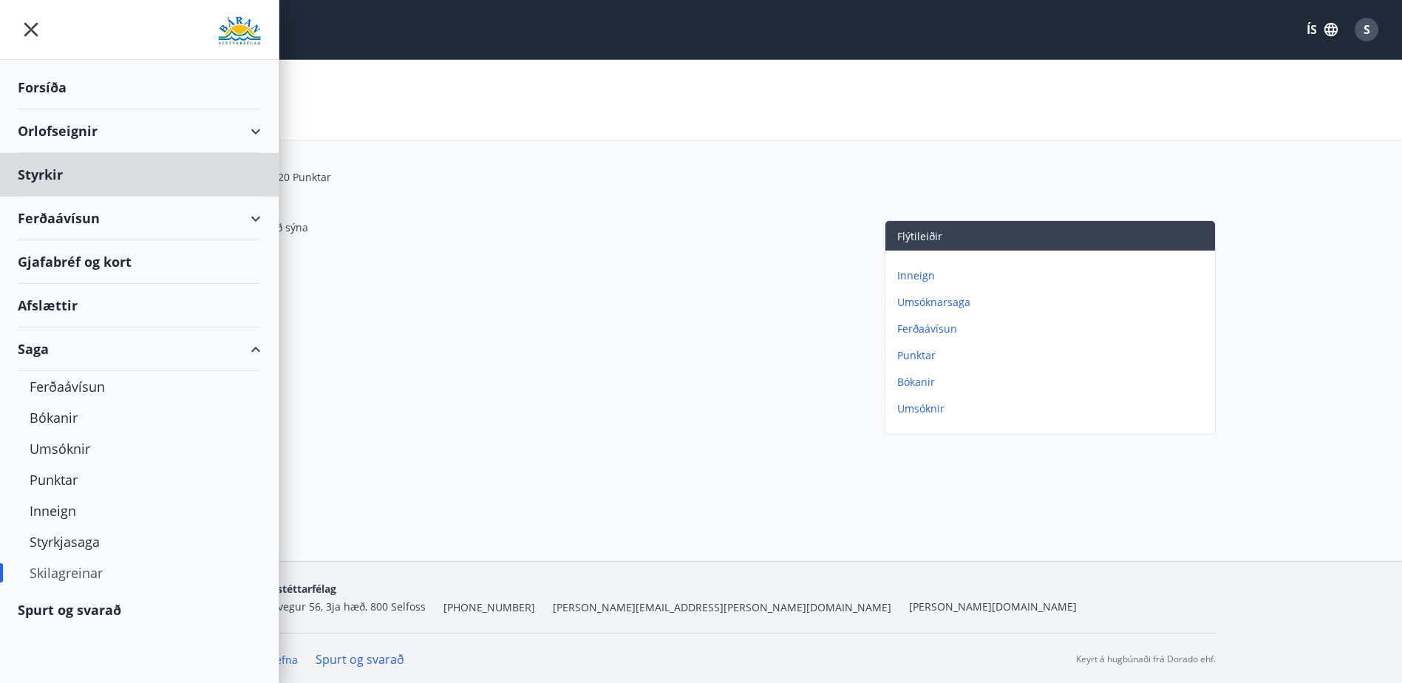
click at [69, 79] on div "Forsíða" at bounding box center [139, 88] width 243 height 44
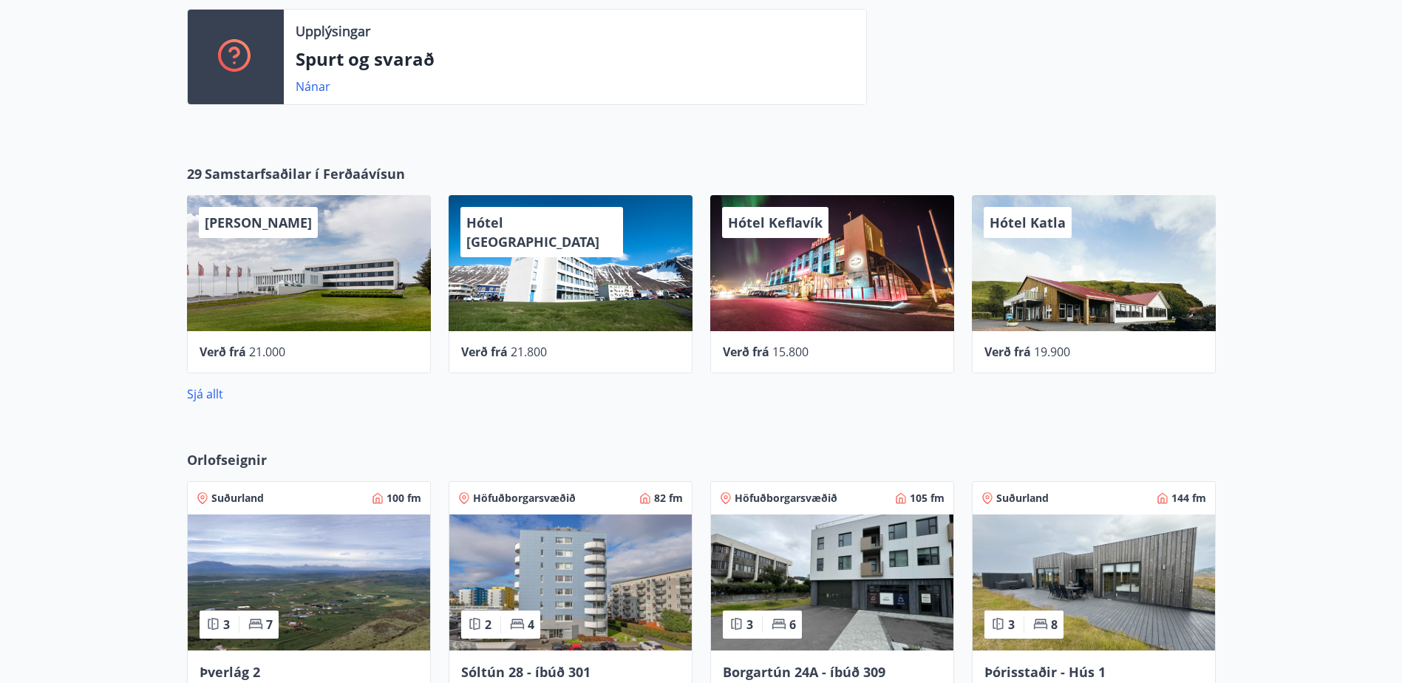
scroll to position [442, 0]
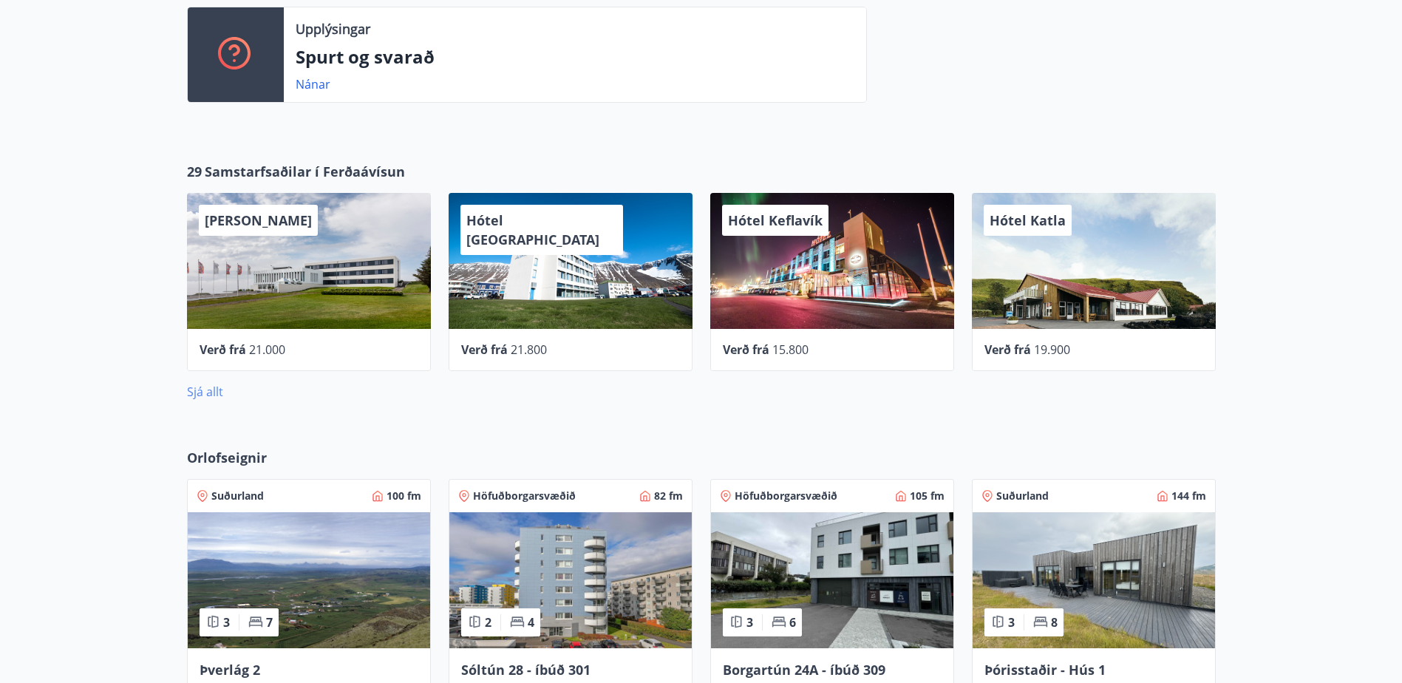
click at [204, 386] on link "Sjá allt" at bounding box center [205, 392] width 36 height 16
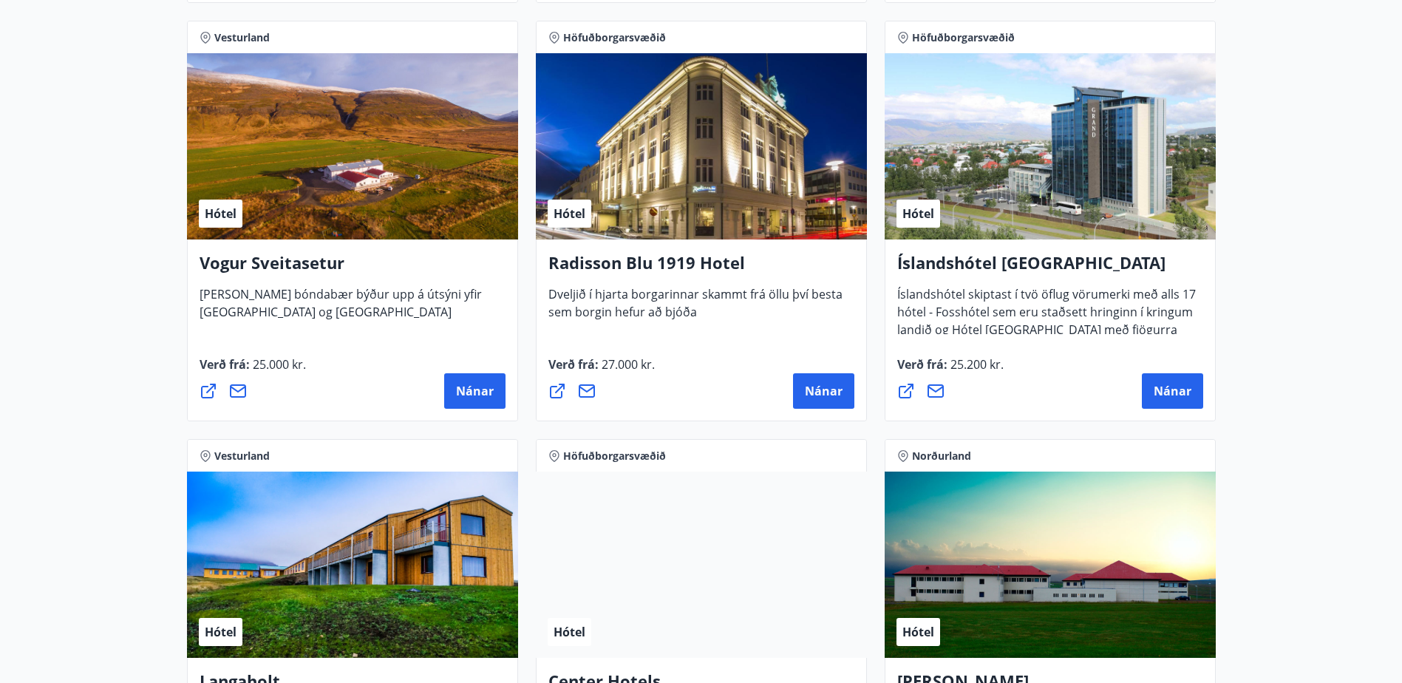
scroll to position [2775, 0]
